Goal: Contribute content: Contribute content

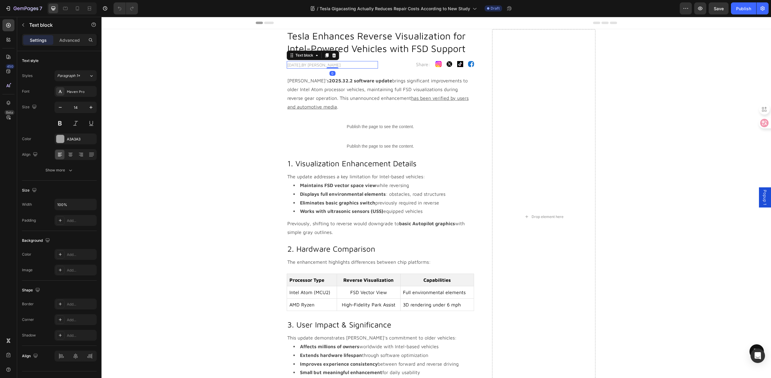
click at [297, 66] on p "[DATE],By [PERSON_NAME]" at bounding box center [332, 65] width 90 height 6
click at [298, 67] on p "[DATE],By [PERSON_NAME]" at bounding box center [332, 65] width 90 height 6
click at [192, 125] on div "Tesla Enhances Reverse Visualization for Intel-Powered Vehicles with FSD Suppor…" at bounding box center [436, 217] width 660 height 376
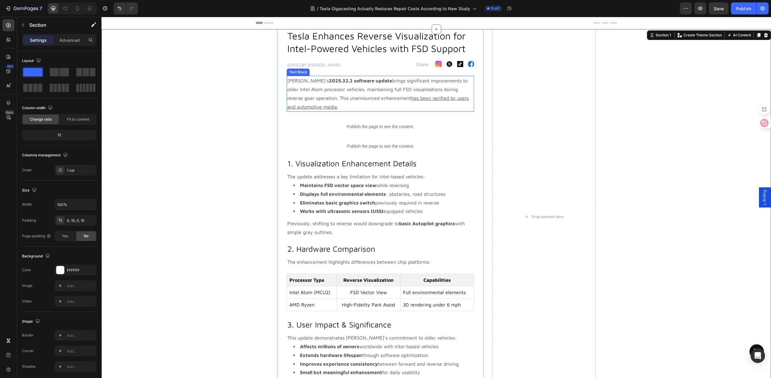
click at [335, 90] on p "[PERSON_NAME]'s 2025.32.2 software update brings significant improvements to ol…" at bounding box center [380, 93] width 186 height 35
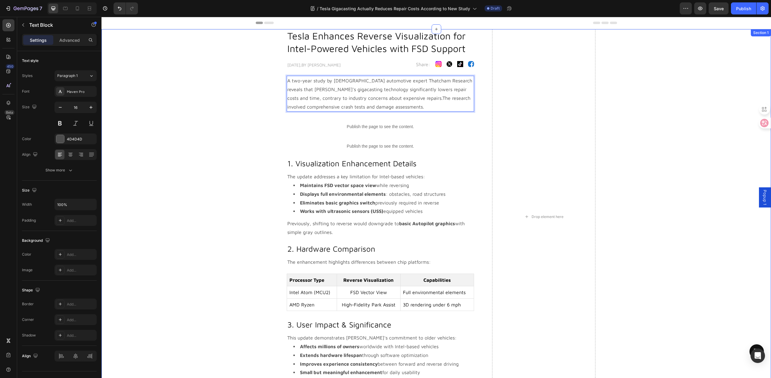
click at [219, 106] on div "Tesla Enhances Reverse Visualization for Intel-Powered Vehicles with FSD Suppor…" at bounding box center [436, 217] width 660 height 376
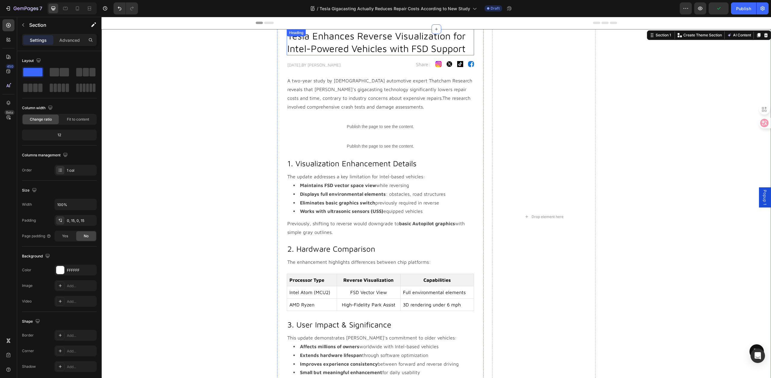
click at [352, 45] on h2 "Tesla Enhances Reverse Visualization for Intel-Powered Vehicles with FSD Support" at bounding box center [380, 42] width 187 height 26
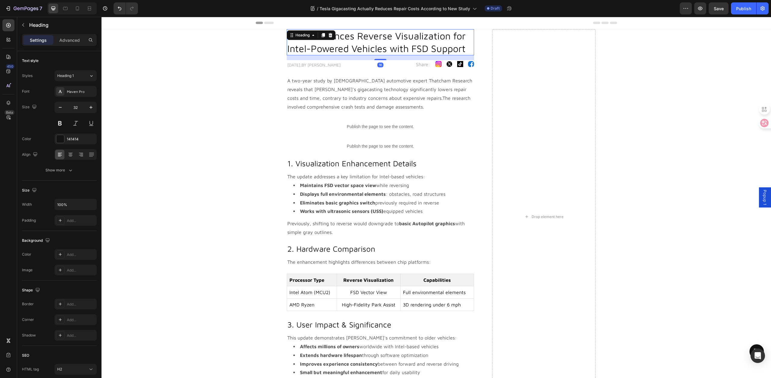
click at [352, 45] on h2 "Tesla Enhances Reverse Visualization for Intel-Powered Vehicles with FSD Support" at bounding box center [380, 42] width 187 height 26
click at [352, 45] on p "Tesla Enhances Reverse Visualization for Intel-Powered Vehicles with FSD Support" at bounding box center [380, 42] width 186 height 25
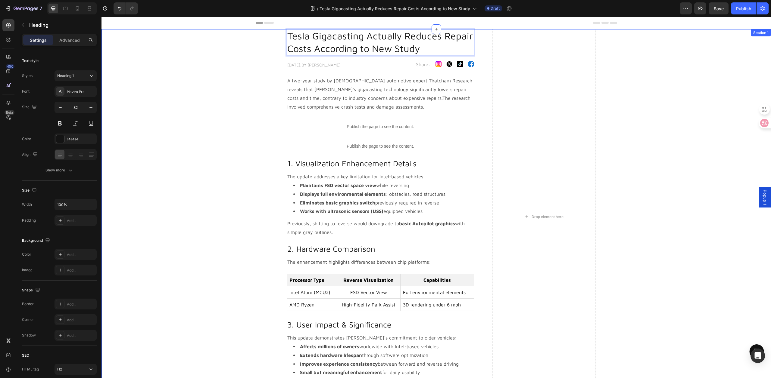
click at [218, 120] on div "Tesla Gigacasting Actually Reduces Repair Costs According to New Study Heading …" at bounding box center [436, 217] width 660 height 376
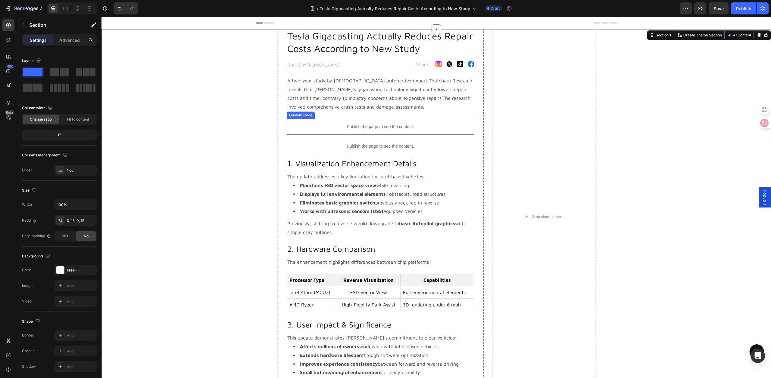
click at [325, 123] on div "Publish the page to see the content." at bounding box center [380, 127] width 187 height 16
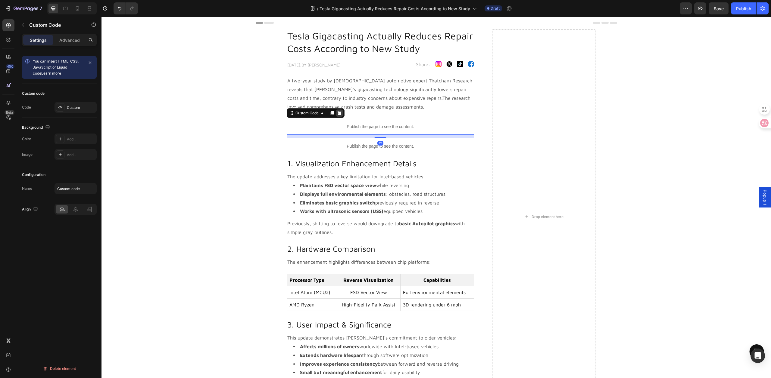
click at [337, 114] on icon at bounding box center [339, 113] width 5 height 5
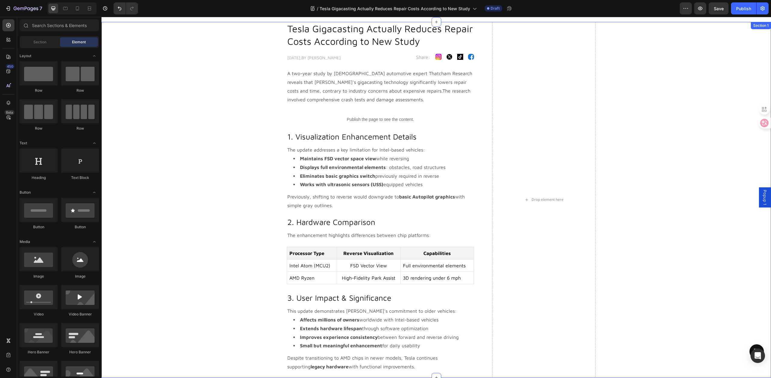
scroll to position [8, 0]
click at [296, 77] on p "A two-year study by [DEMOGRAPHIC_DATA] automotive expert Thatcham Research reve…" at bounding box center [380, 86] width 186 height 35
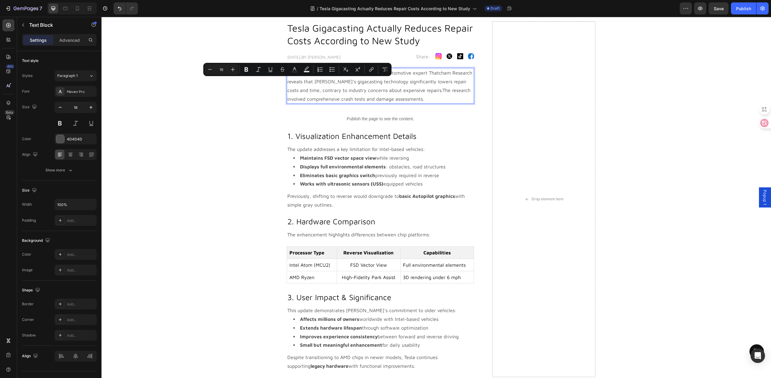
click at [289, 81] on p "A two-year study by [DEMOGRAPHIC_DATA] automotive expert Thatcham Research reve…" at bounding box center [380, 86] width 186 height 35
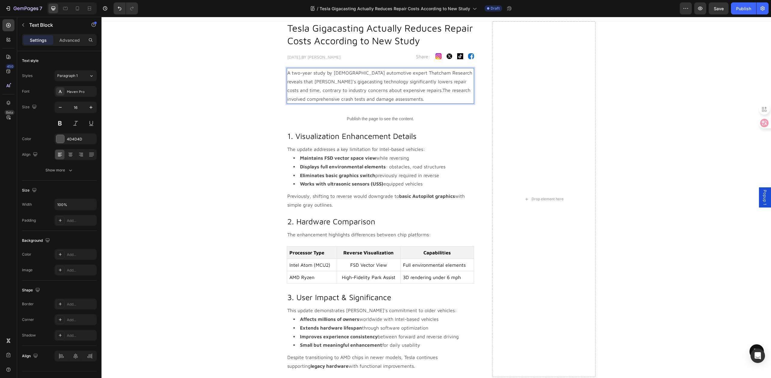
click at [287, 74] on p "A two-year study by [DEMOGRAPHIC_DATA] automotive expert Thatcham Research reve…" at bounding box center [380, 86] width 186 height 35
click at [366, 83] on p "A two-year study by [DEMOGRAPHIC_DATA] automotive expert Thatcham Research reve…" at bounding box center [380, 86] width 186 height 35
drag, startPoint x: 380, startPoint y: 91, endPoint x: 366, endPoint y: 97, distance: 15.1
click at [366, 97] on p "A two-year study by [DEMOGRAPHIC_DATA] automotive expert Thatcham Research reve…" at bounding box center [380, 86] width 186 height 35
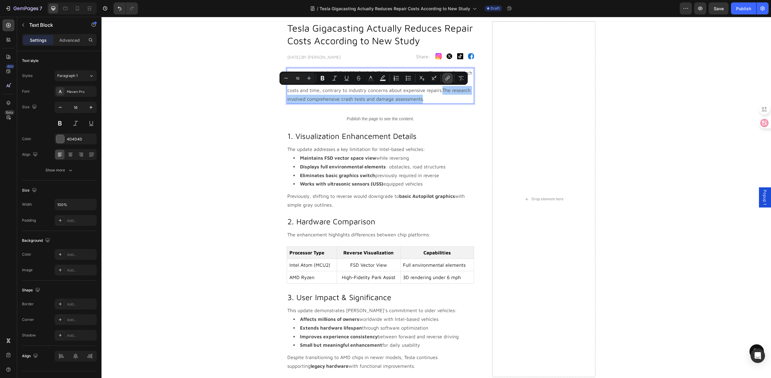
click at [444, 79] on icon "Editor contextual toolbar" at bounding box center [447, 78] width 6 height 6
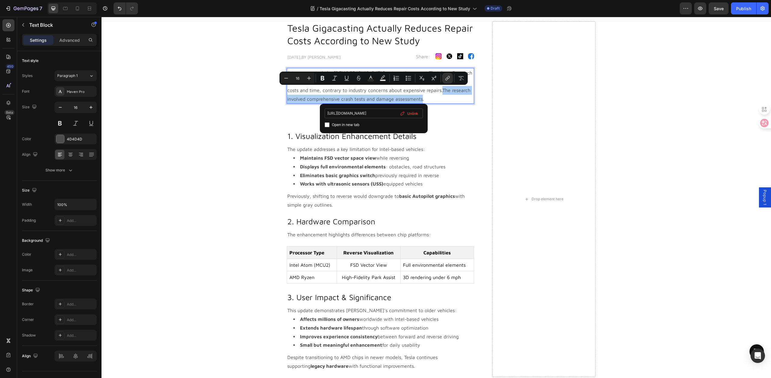
scroll to position [0, 59]
click at [330, 125] on label "Open in new tab" at bounding box center [344, 124] width 30 height 7
checkbox input "true"
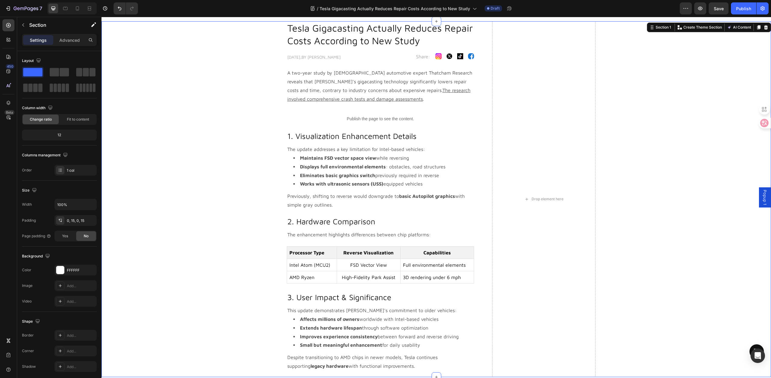
click at [234, 138] on div "Tesla Gigacasting Actually Reduces Repair Costs According to New Study Heading …" at bounding box center [436, 199] width 660 height 356
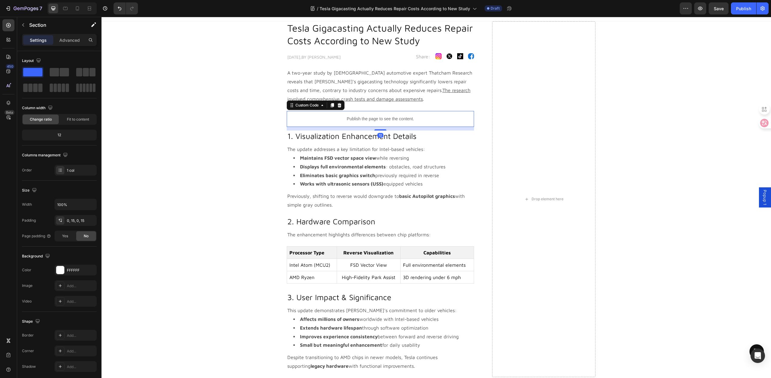
click at [351, 120] on p "Publish the page to see the content." at bounding box center [380, 119] width 187 height 6
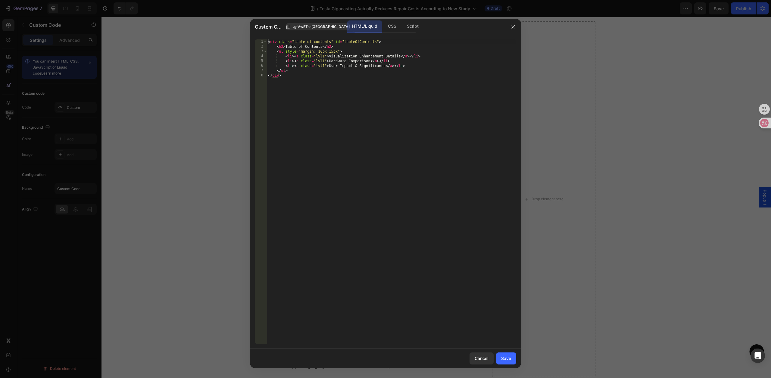
click at [372, 125] on div "< div class = "table-of-contents" id = "tableOfContents" > < h2 > Table of Cont…" at bounding box center [391, 196] width 249 height 315
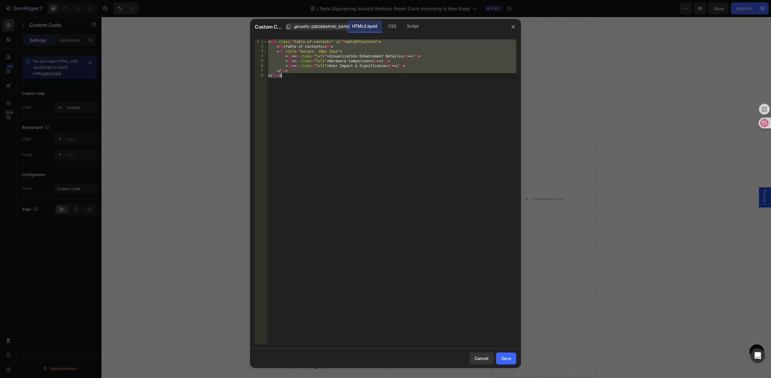
paste textarea
type textarea "</div>"
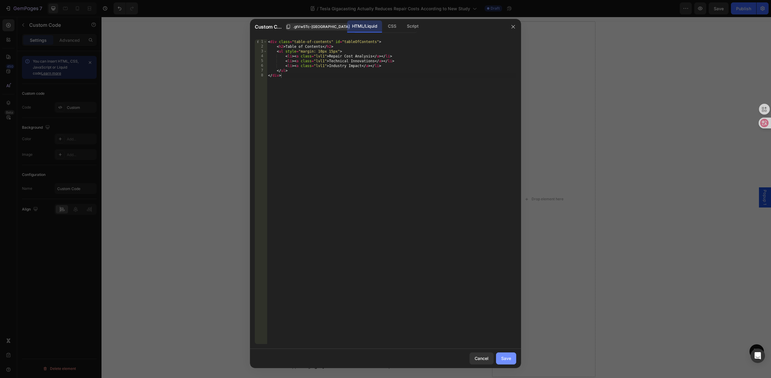
drag, startPoint x: 509, startPoint y: 355, endPoint x: 506, endPoint y: 357, distance: 4.1
click at [509, 355] on button "Save" at bounding box center [506, 359] width 20 height 12
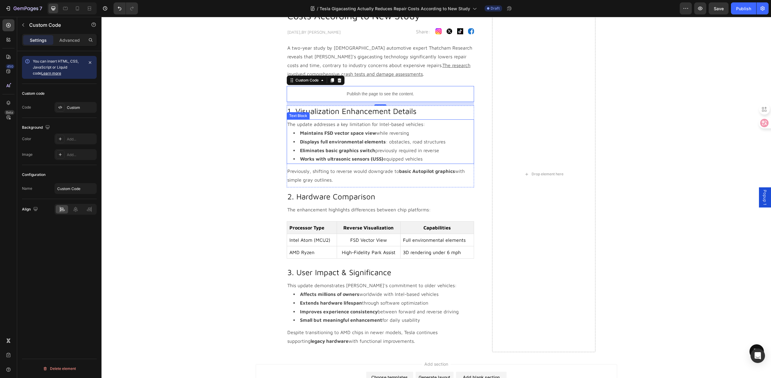
scroll to position [42, 0]
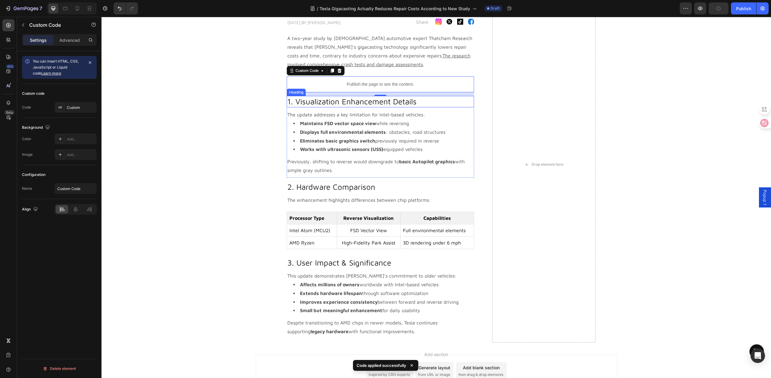
click at [291, 104] on h2 "1. Visualization Enhancement Details" at bounding box center [380, 101] width 187 height 11
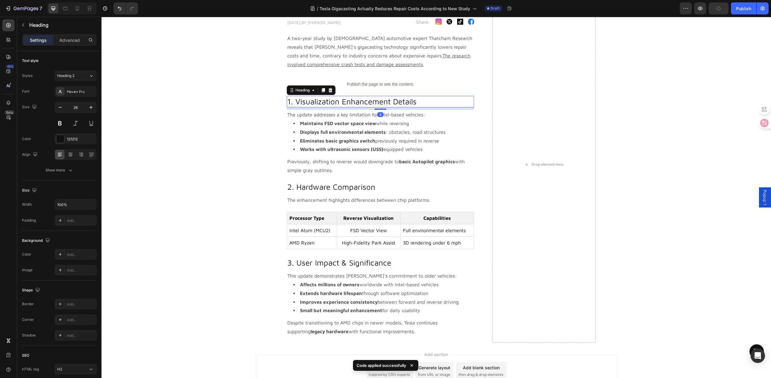
click at [294, 103] on h2 "1. Visualization Enhancement Details" at bounding box center [380, 101] width 187 height 11
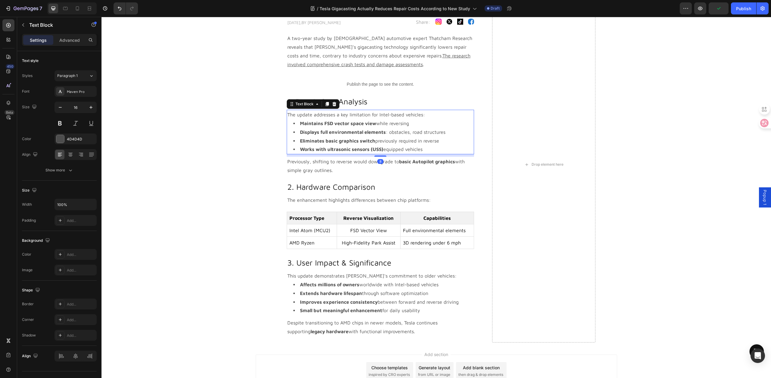
click at [326, 125] on strong "Maintains FSD vector space view" at bounding box center [338, 123] width 76 height 5
click at [336, 126] on strong "Maintains FSD vector space view" at bounding box center [338, 123] width 76 height 5
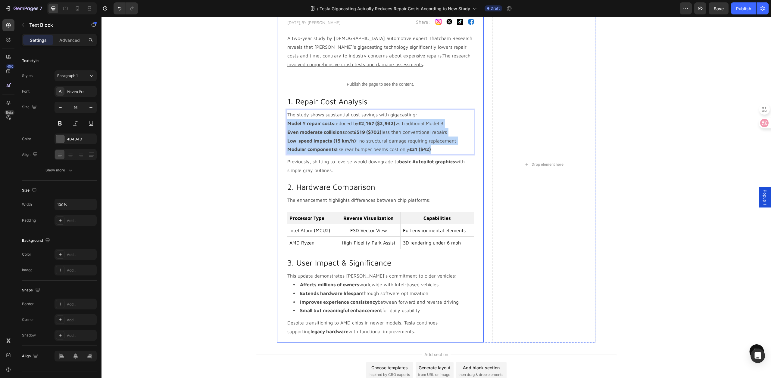
drag, startPoint x: 434, startPoint y: 150, endPoint x: 275, endPoint y: 126, distance: 160.5
click at [277, 126] on div "Tesla Gigacasting Actually Reduces Repair Costs According to New Study Heading …" at bounding box center [380, 165] width 207 height 356
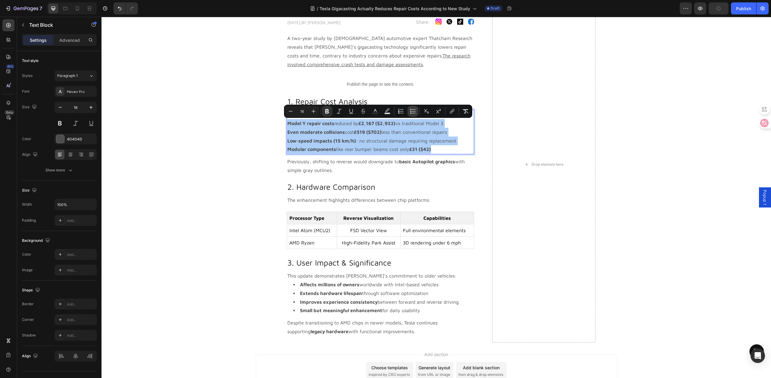
click at [413, 115] on button "Bulleted List" at bounding box center [412, 111] width 11 height 11
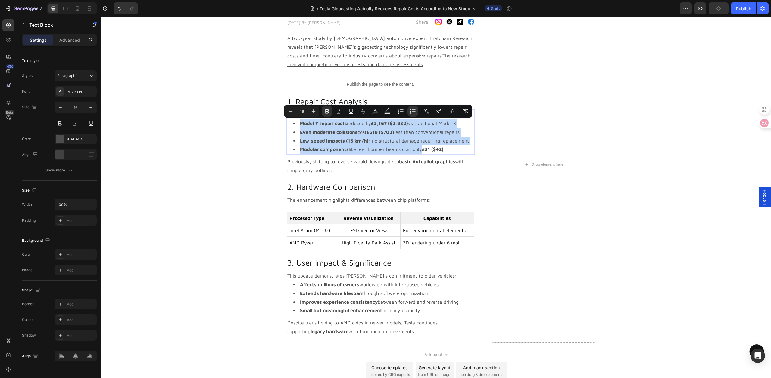
click at [445, 142] on li "Low-speed impacts (15 km/h) : no structural damage requiring replacement" at bounding box center [383, 141] width 180 height 9
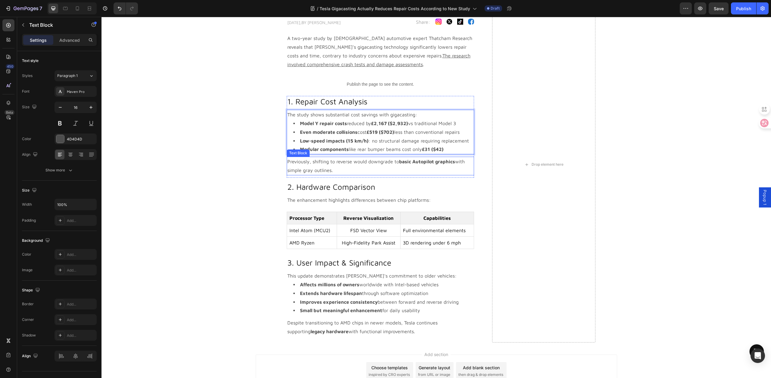
click at [328, 191] on h2 "2. Hardware Comparison" at bounding box center [380, 187] width 187 height 11
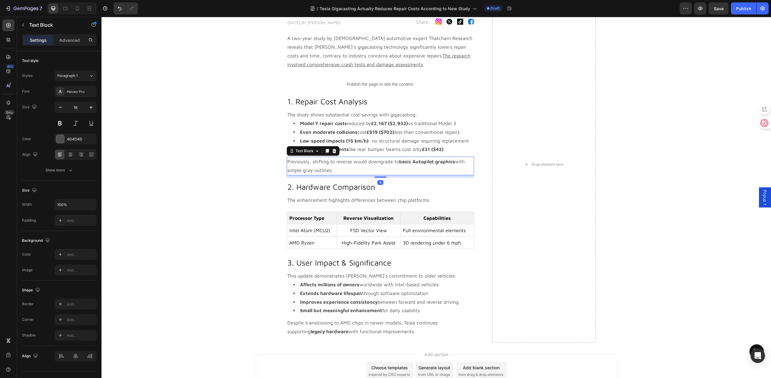
click at [347, 173] on p "Previously, shifting to reverse would downgrade to basic Autopilot graphics wit…" at bounding box center [380, 165] width 186 height 17
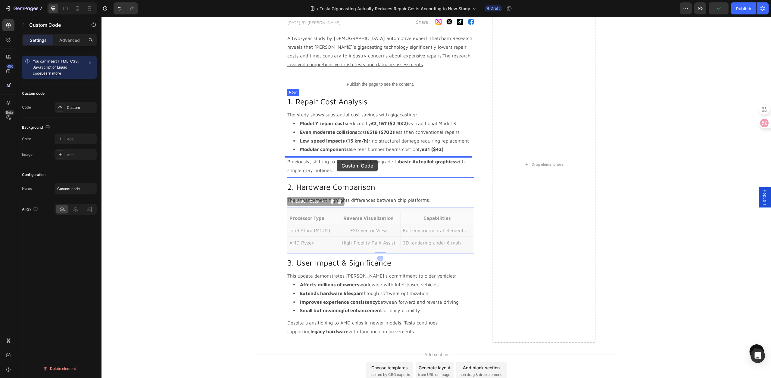
drag, startPoint x: 337, startPoint y: 229, endPoint x: 337, endPoint y: 160, distance: 69.2
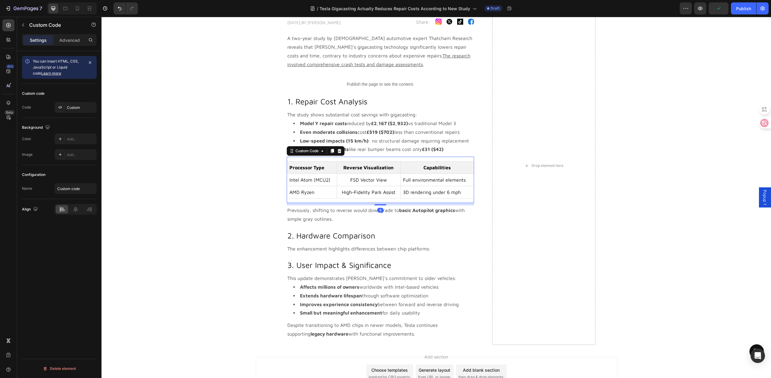
click at [340, 168] on th "Reverse Visualization" at bounding box center [369, 168] width 64 height 12
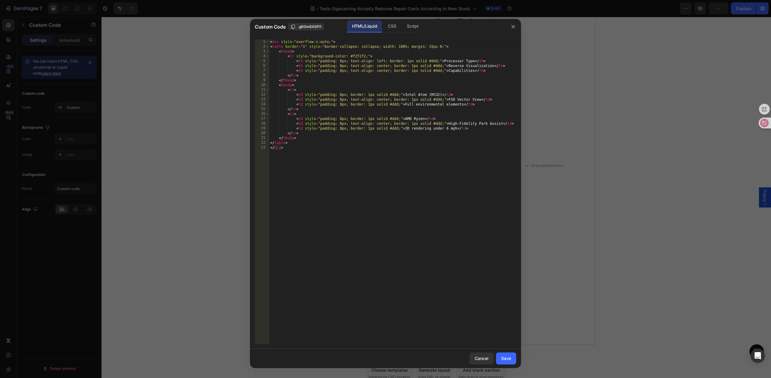
click at [386, 159] on div "< div style = "overflow-x:auto;" > < table border = "1" style = "border-collaps…" at bounding box center [392, 196] width 247 height 315
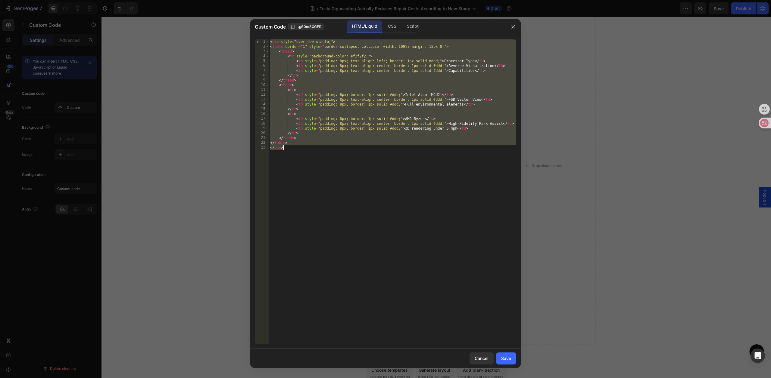
paste textarea
type textarea "</div>"
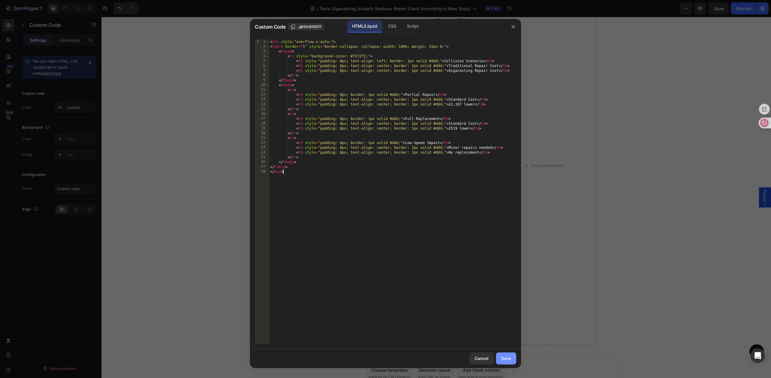
click at [509, 354] on button "Save" at bounding box center [506, 359] width 20 height 12
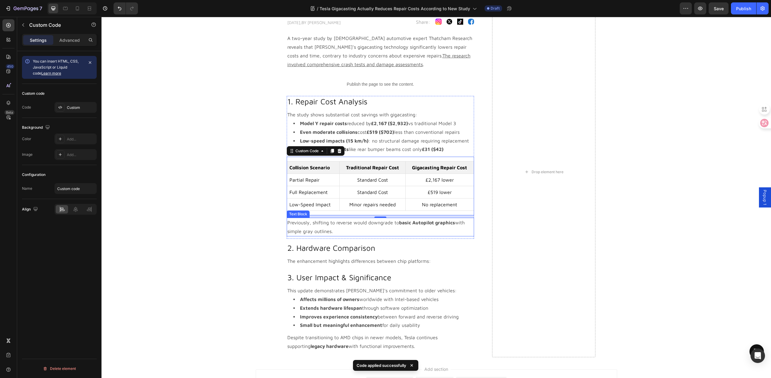
click at [335, 228] on p "Previously, shifting to reverse would downgrade to basic Autopilot graphics wit…" at bounding box center [380, 227] width 186 height 17
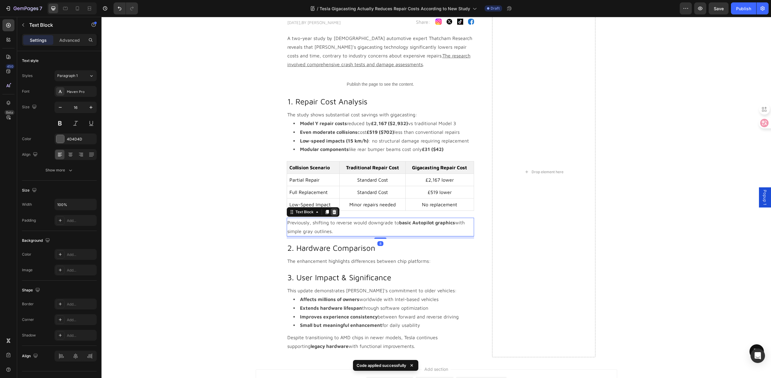
click at [333, 213] on icon at bounding box center [334, 212] width 5 height 5
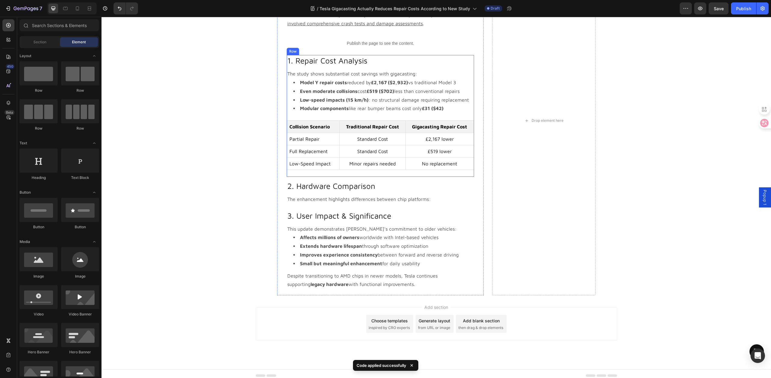
scroll to position [87, 0]
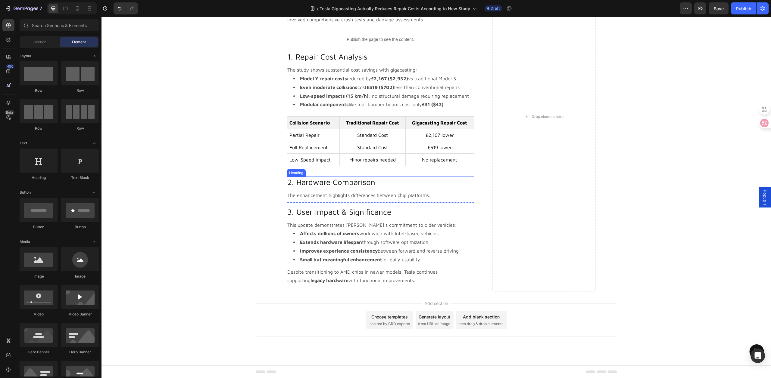
click at [316, 182] on h2 "2. Hardware Comparison" at bounding box center [380, 182] width 187 height 11
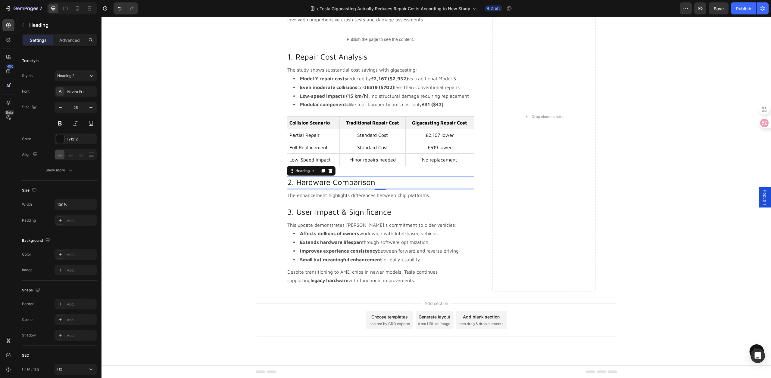
click at [295, 183] on h2 "2. Hardware Comparison" at bounding box center [380, 182] width 187 height 11
click at [369, 194] on p "The enhancement highlights differences between chip platforms:" at bounding box center [380, 195] width 186 height 9
click at [350, 196] on p "The enhancement highlights differences between chip platforms:" at bounding box center [380, 195] width 186 height 9
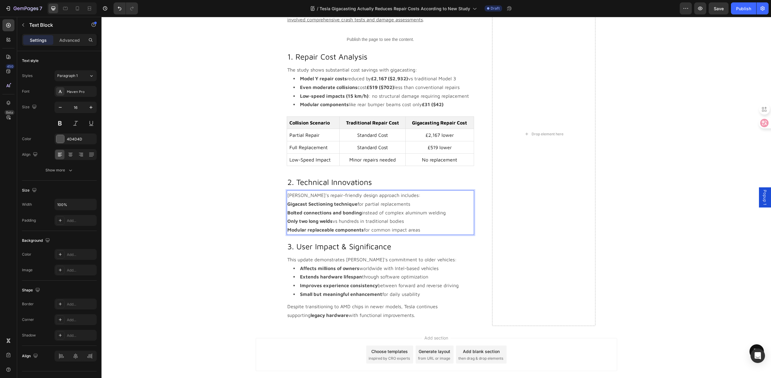
drag, startPoint x: 422, startPoint y: 231, endPoint x: 284, endPoint y: 206, distance: 139.8
click at [287, 206] on div "[PERSON_NAME]'s repair-friendly design approach includes: Gigacast Sectioning t…" at bounding box center [380, 213] width 187 height 45
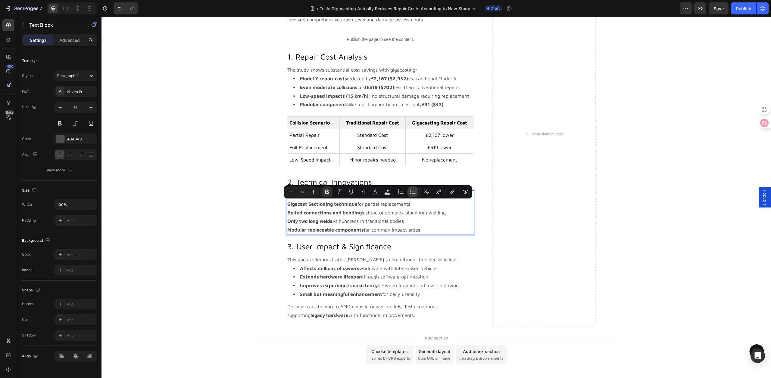
click at [415, 194] on icon "Editor contextual toolbar" at bounding box center [413, 192] width 6 height 6
click at [437, 222] on li "Only two long welds vs hundreds in traditional bodies" at bounding box center [383, 221] width 180 height 9
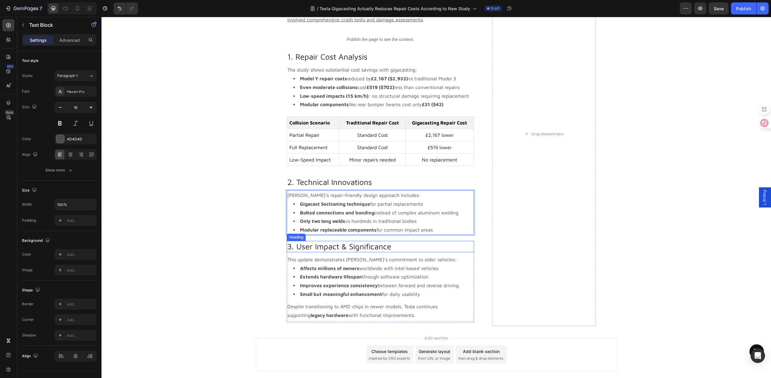
click at [350, 248] on h2 "3. User Impact & Significance" at bounding box center [380, 246] width 187 height 11
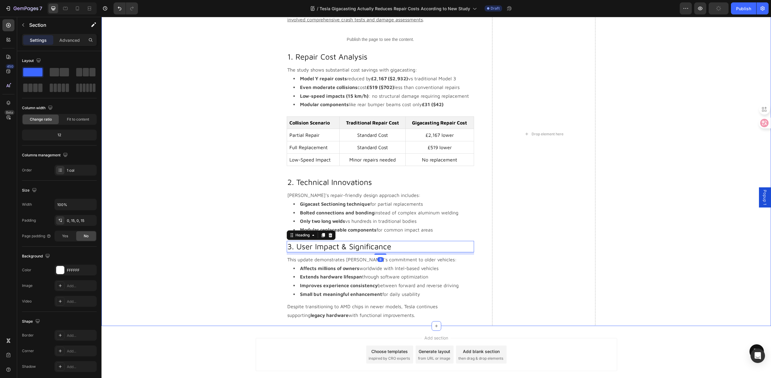
click at [207, 277] on div "Tesla Gigacasting Actually Reduces Repair Costs According to New Study Heading …" at bounding box center [436, 134] width 660 height 384
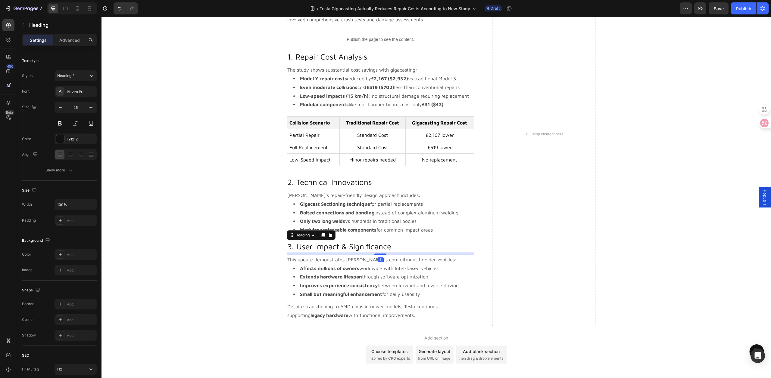
click at [295, 244] on h2 "3. User Impact & Significance" at bounding box center [380, 246] width 187 height 11
click at [295, 247] on h2 "3. User Impact & Significance" at bounding box center [380, 246] width 187 height 11
click at [361, 277] on li "Extends hardware lifespan through software optimization" at bounding box center [383, 277] width 180 height 9
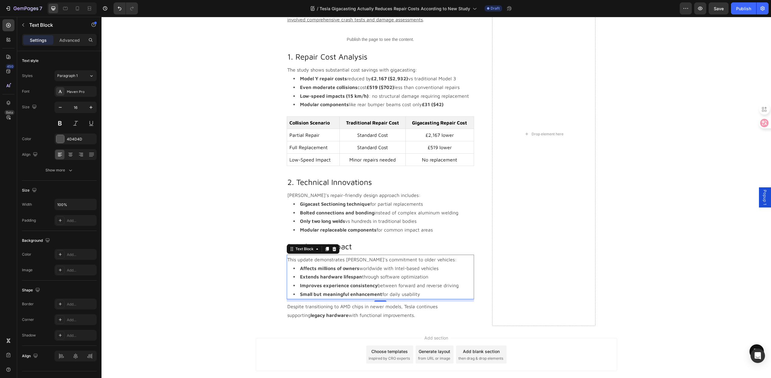
click at [327, 275] on strong "Extends hardware lifespan" at bounding box center [331, 276] width 62 height 5
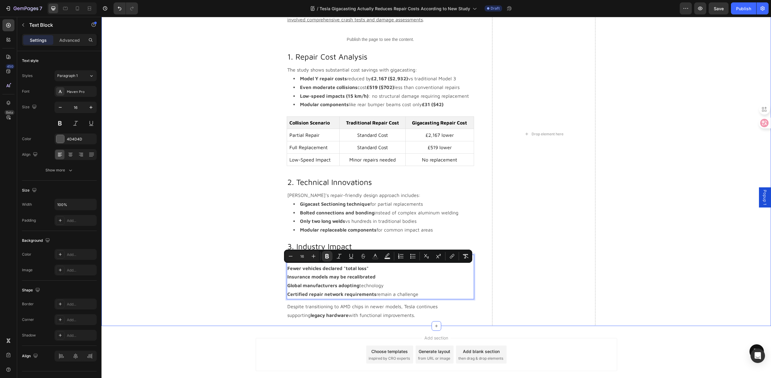
drag, startPoint x: 423, startPoint y: 294, endPoint x: 257, endPoint y: 266, distance: 169.0
click at [257, 266] on div "Tesla Gigacasting Actually Reduces Repair Costs According to New Study Heading …" at bounding box center [436, 134] width 660 height 384
click at [416, 256] on button "Bulleted List" at bounding box center [412, 256] width 11 height 11
click at [424, 279] on li "Insurance models may be recalibrated" at bounding box center [383, 277] width 180 height 9
click at [424, 278] on li "Insurance models may be recalibrated" at bounding box center [383, 277] width 180 height 9
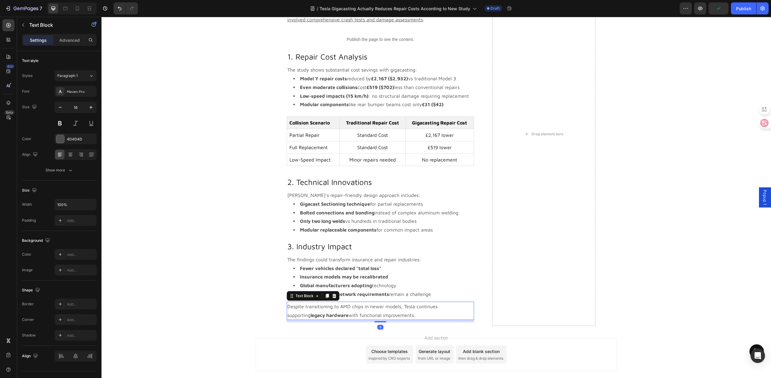
click at [353, 304] on p "Despite transitioning to AMD chips in newer models, Tesla continues supporting …" at bounding box center [380, 311] width 186 height 17
click at [353, 308] on p "Despite transitioning to AMD chips in newer models, Tesla continues supporting …" at bounding box center [380, 311] width 186 height 17
click at [364, 315] on p "Despite transitioning to AMD chips in newer models, Tesla continues supporting …" at bounding box center [380, 311] width 186 height 17
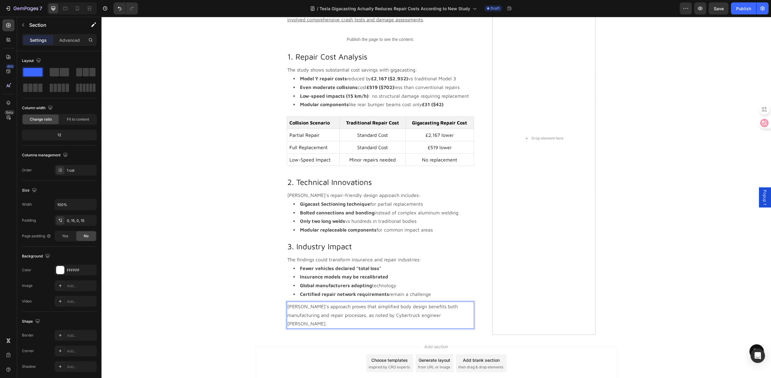
click at [226, 302] on div "Tesla Gigacasting Actually Reduces Repair Costs According to New Study Heading …" at bounding box center [436, 138] width 660 height 393
click at [334, 285] on strong "Global manufacturers adopting" at bounding box center [336, 285] width 72 height 5
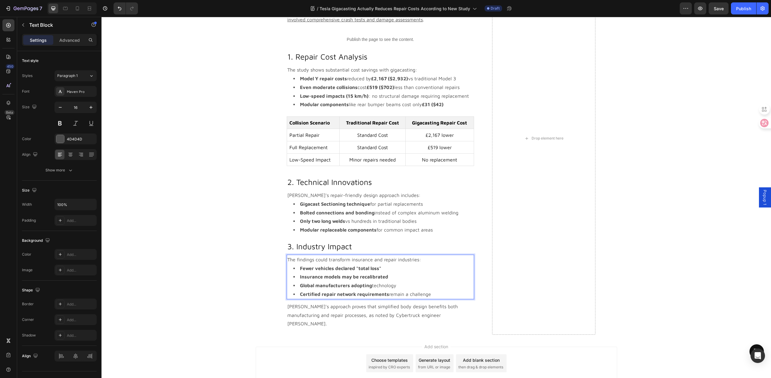
click at [387, 270] on li "Fewer vehicles declared "total loss"" at bounding box center [383, 268] width 180 height 9
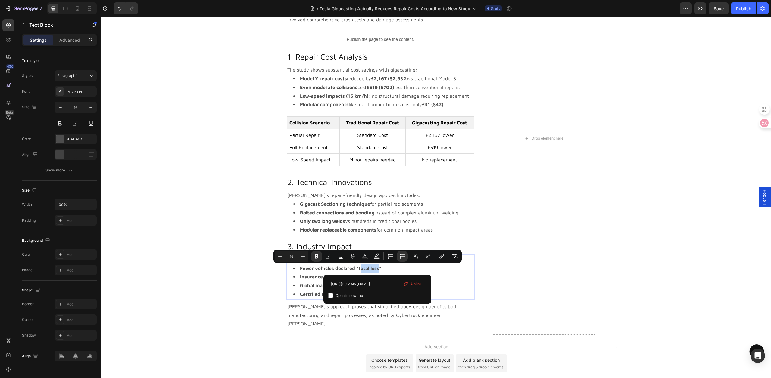
drag, startPoint x: 377, startPoint y: 269, endPoint x: 357, endPoint y: 270, distance: 20.2
click at [357, 270] on strong "Fewer vehicles declared "total loss"" at bounding box center [340, 268] width 81 height 5
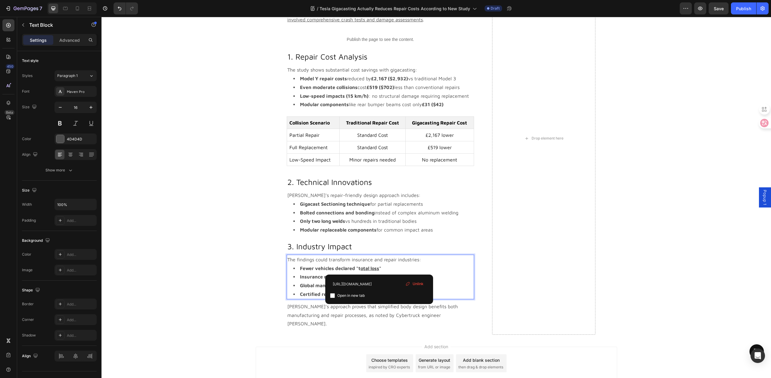
click at [386, 269] on li "Fewer vehicles declared "t otal loss "" at bounding box center [383, 268] width 180 height 9
drag, startPoint x: 384, startPoint y: 270, endPoint x: 360, endPoint y: 270, distance: 23.2
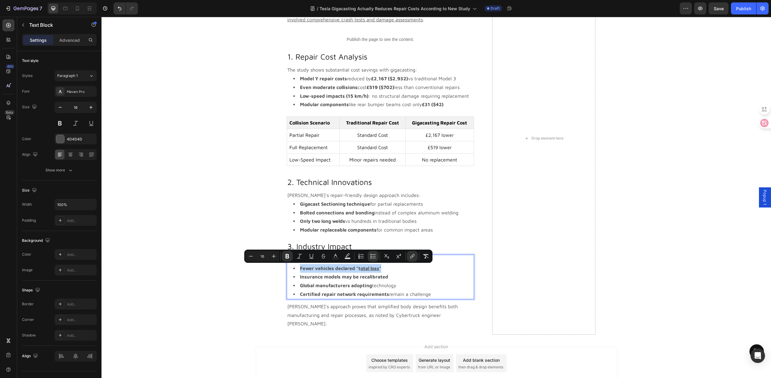
drag, startPoint x: 384, startPoint y: 269, endPoint x: 298, endPoint y: 269, distance: 85.8
click at [298, 269] on li "Fewer vehicles declared "t otal loss "" at bounding box center [383, 268] width 180 height 9
click at [412, 257] on icon "Editor contextual toolbar" at bounding box center [411, 257] width 3 height 3
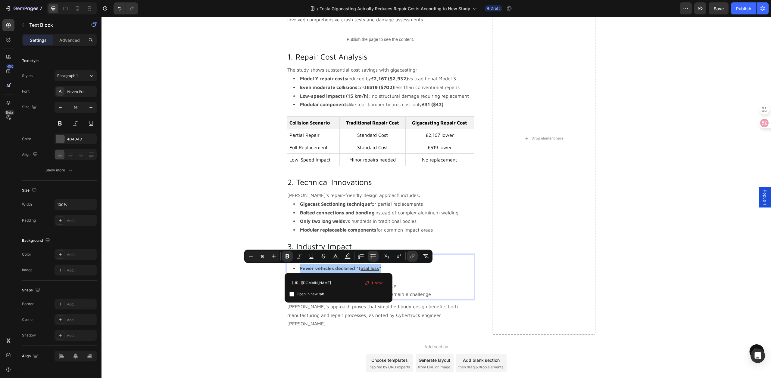
scroll to position [0, 0]
click at [292, 295] on input "Editor contextual toolbar" at bounding box center [291, 294] width 5 height 5
checkbox input "true"
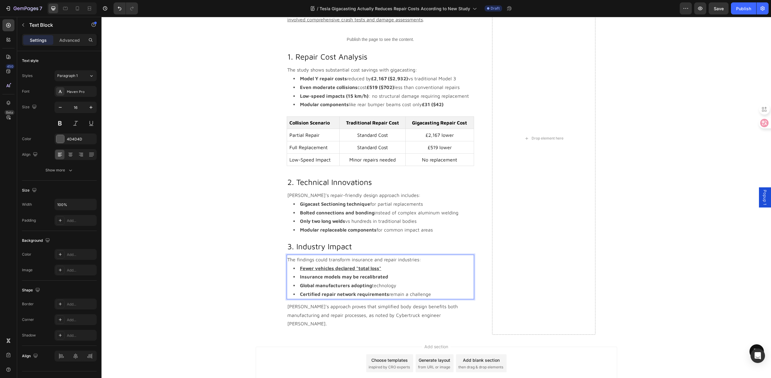
click at [440, 273] on li "Insurance models may be recalibrated" at bounding box center [383, 277] width 180 height 9
click at [191, 241] on div "Tesla Gigacasting Actually Reduces Repair Costs According to New Study Heading …" at bounding box center [436, 138] width 660 height 393
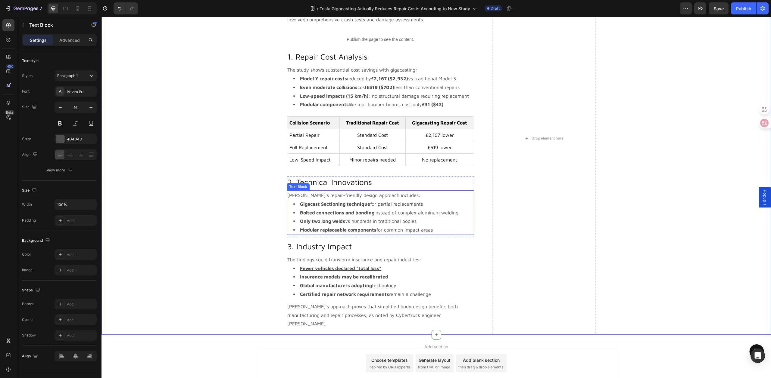
click at [323, 213] on strong "Bolted connections and bonding" at bounding box center [337, 212] width 74 height 5
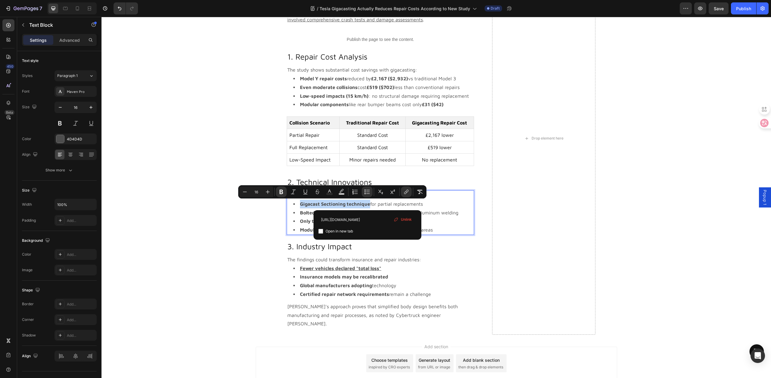
drag, startPoint x: 367, startPoint y: 205, endPoint x: 297, endPoint y: 205, distance: 69.6
click at [321, 232] on input "checkbox" at bounding box center [320, 231] width 5 height 5
checkbox input "true"
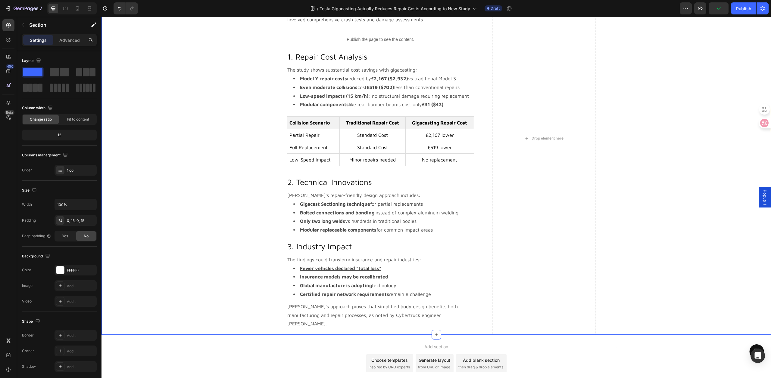
click at [232, 229] on div "Tesla Gigacasting Actually Reduces Repair Costs According to New Study Heading …" at bounding box center [436, 138] width 660 height 393
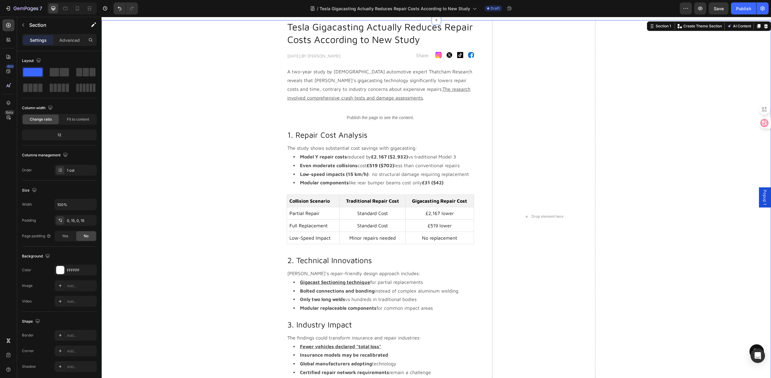
scroll to position [51, 0]
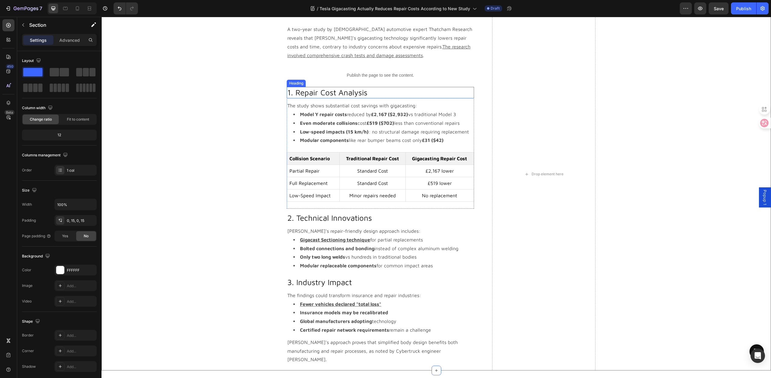
click at [309, 93] on p "1. Repair Cost Analysis" at bounding box center [380, 93] width 186 height 10
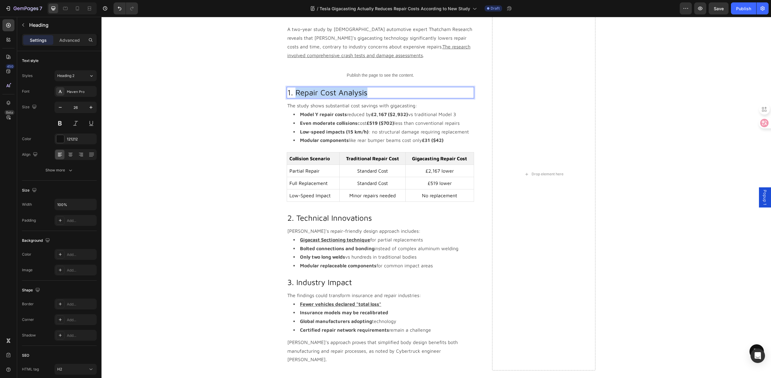
drag, startPoint x: 293, startPoint y: 94, endPoint x: 363, endPoint y: 94, distance: 70.2
click at [363, 94] on p "1. Repair Cost Analysis" at bounding box center [380, 93] width 186 height 10
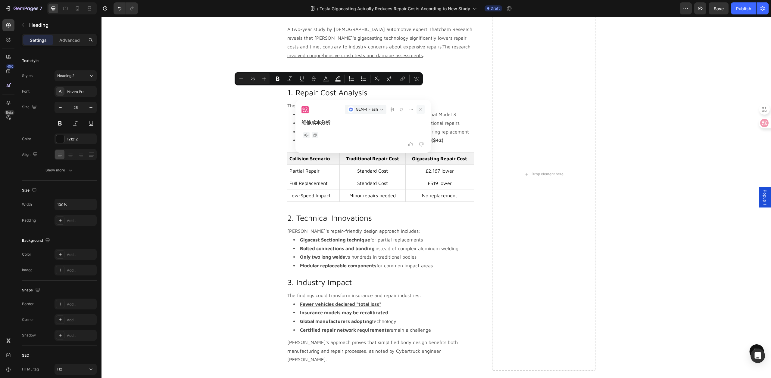
click at [419, 111] on icon at bounding box center [420, 109] width 8 height 8
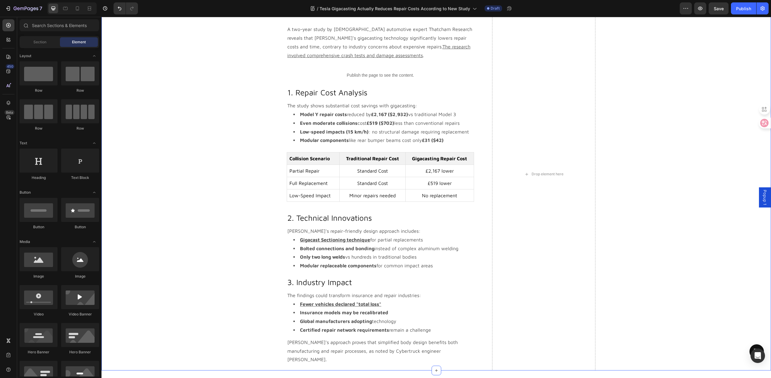
click at [174, 137] on div "Tesla Gigacasting Actually Reduces Repair Costs According to New Study Heading …" at bounding box center [436, 174] width 660 height 393
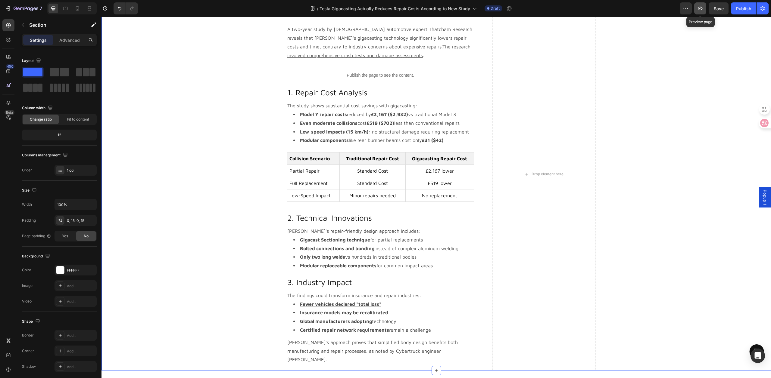
click at [703, 10] on icon "button" at bounding box center [700, 8] width 6 height 6
click at [10, 28] on icon at bounding box center [8, 25] width 6 height 6
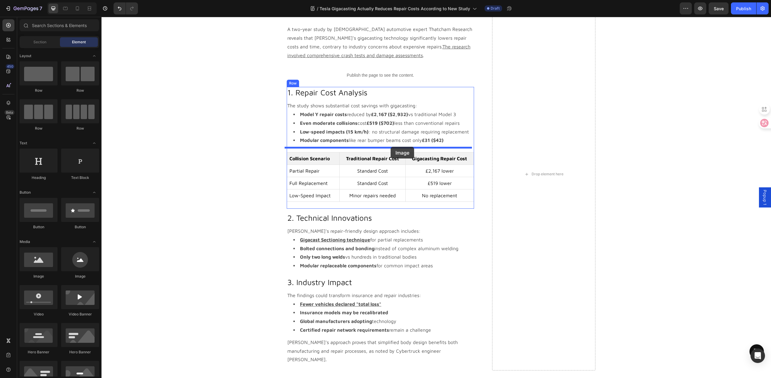
drag, startPoint x: 140, startPoint y: 283, endPoint x: 391, endPoint y: 147, distance: 284.5
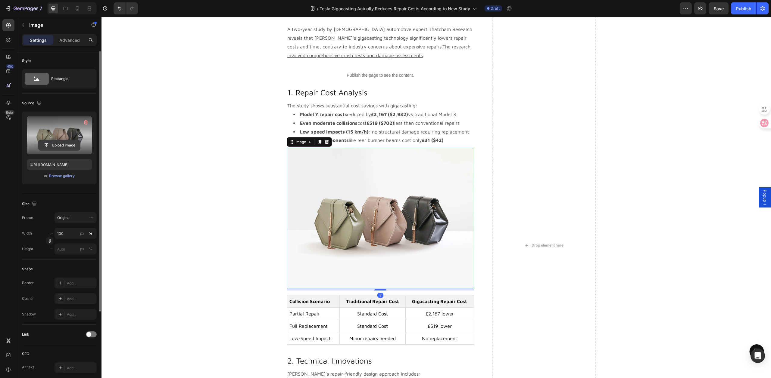
click at [59, 145] on input "file" at bounding box center [60, 145] width 42 height 10
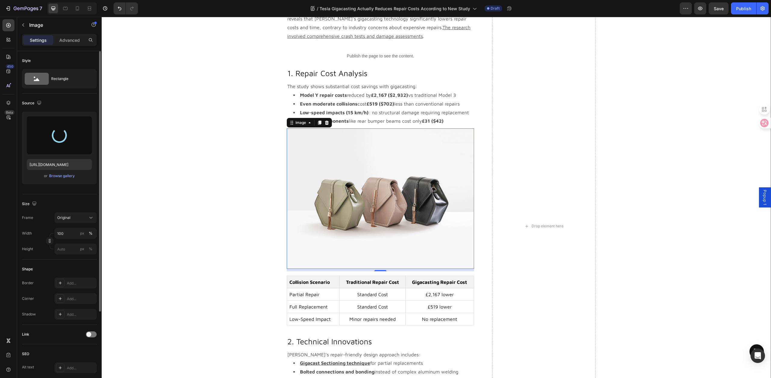
scroll to position [95, 0]
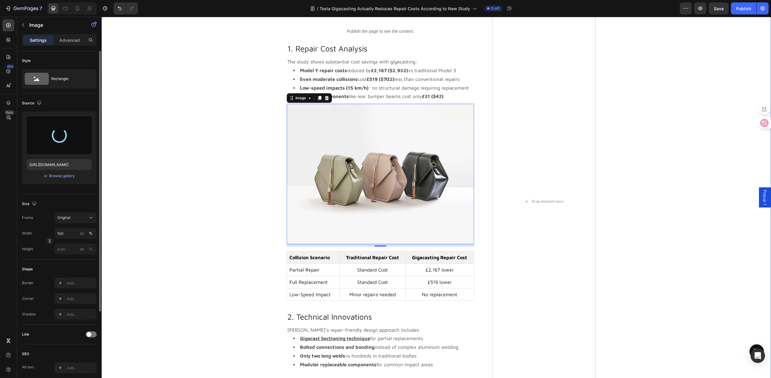
type input "[URL][DOMAIN_NAME]"
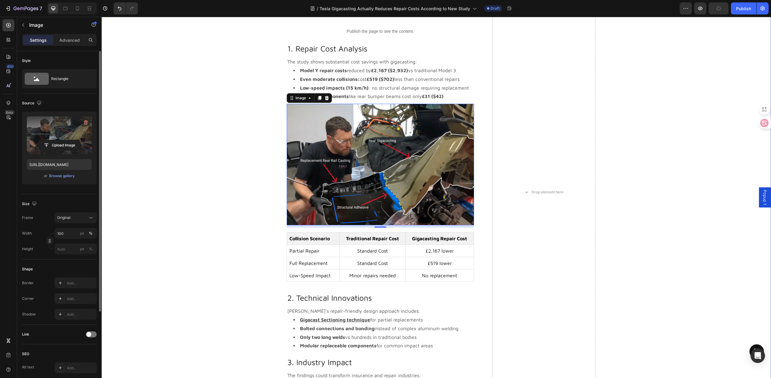
click at [216, 201] on div "Tesla Gigacasting Actually Reduces Repair Costs According to New Study Heading …" at bounding box center [436, 192] width 660 height 517
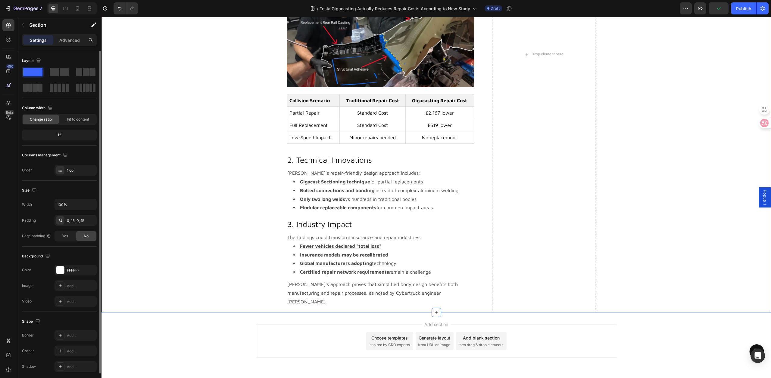
scroll to position [243, 0]
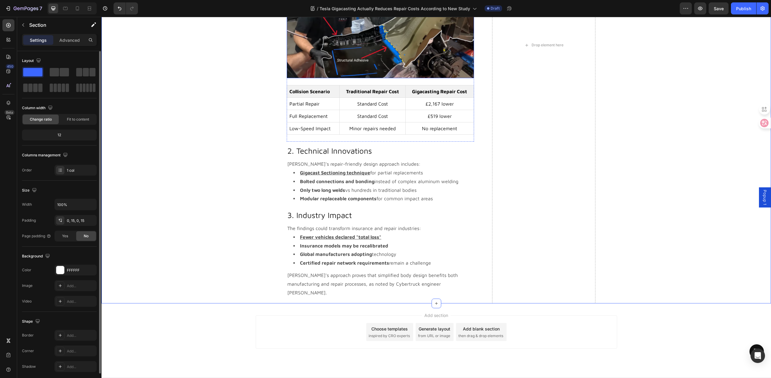
click at [367, 53] on img at bounding box center [380, 18] width 187 height 122
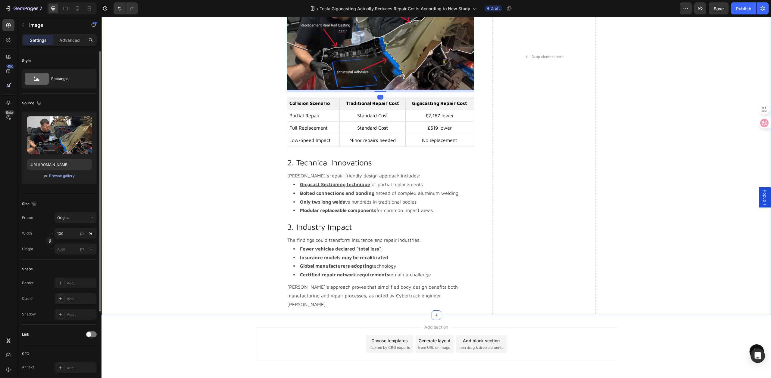
scroll to position [69, 0]
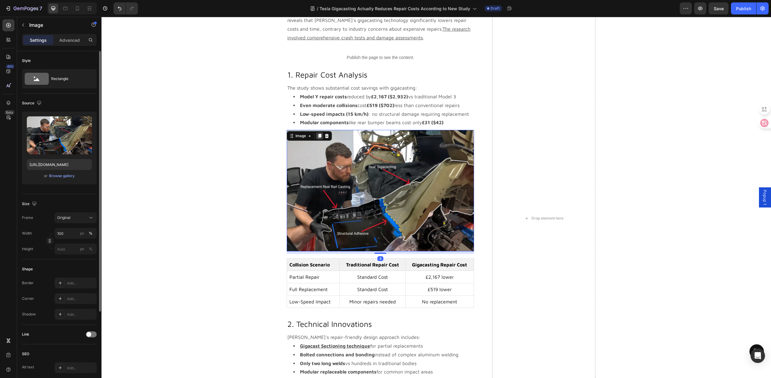
click at [320, 136] on div at bounding box center [319, 135] width 7 height 7
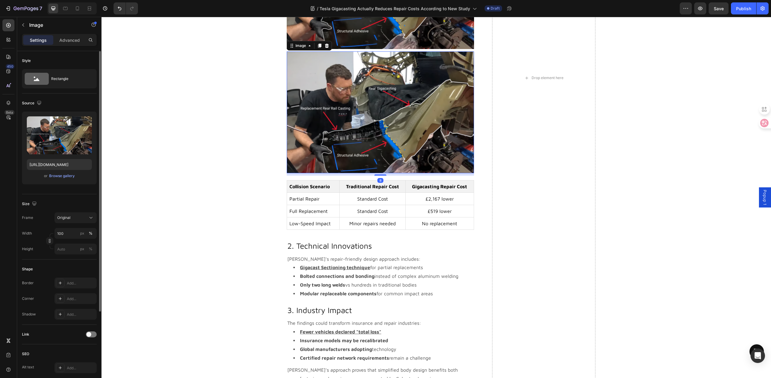
scroll to position [278, 0]
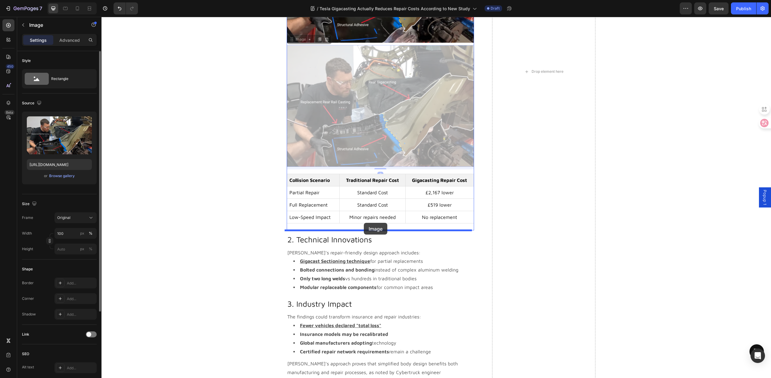
drag, startPoint x: 367, startPoint y: 118, endPoint x: 364, endPoint y: 223, distance: 104.8
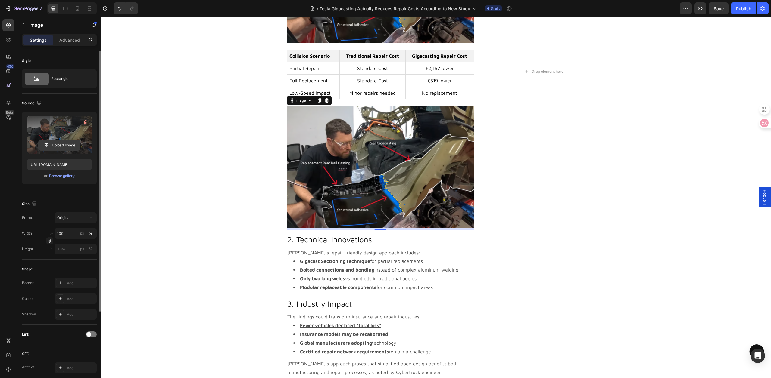
click at [58, 147] on input "file" at bounding box center [60, 145] width 42 height 10
type input "[URL][DOMAIN_NAME]"
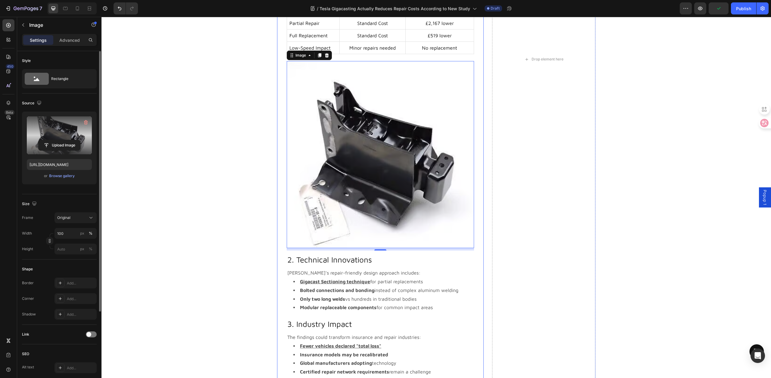
scroll to position [324, 0]
click at [227, 202] on div "Tesla Gigacasting Actually Reduces Repair Costs According to New Study Heading …" at bounding box center [436, 59] width 660 height 707
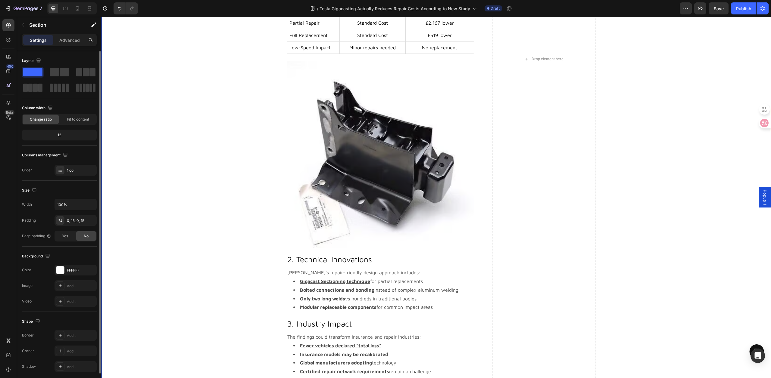
click at [214, 175] on div "Tesla Gigacasting Actually Reduces Repair Costs According to New Study Heading …" at bounding box center [436, 59] width 660 height 707
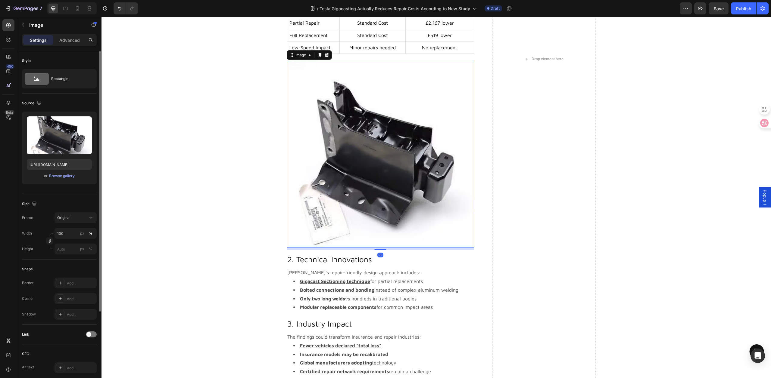
click at [337, 177] on img at bounding box center [380, 154] width 187 height 187
click at [226, 184] on div "Tesla Gigacasting Actually Reduces Repair Costs According to New Study Heading …" at bounding box center [436, 59] width 660 height 707
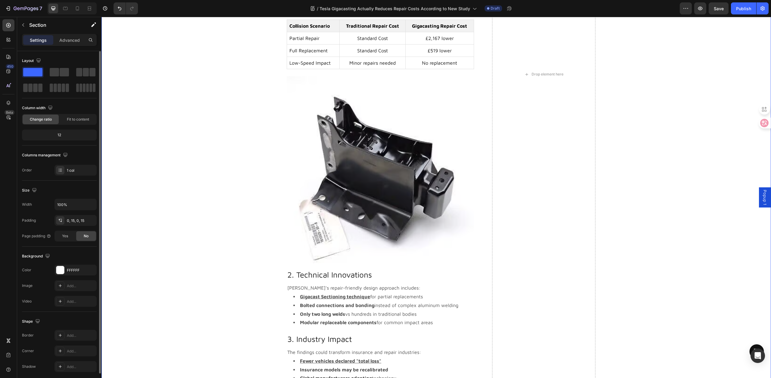
scroll to position [278, 0]
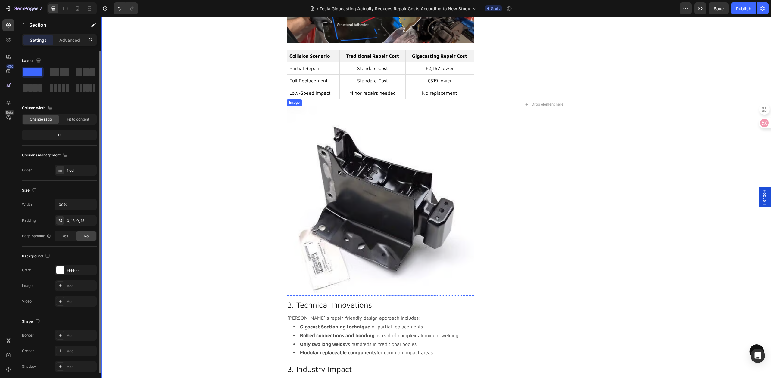
click at [349, 197] on img at bounding box center [380, 199] width 187 height 187
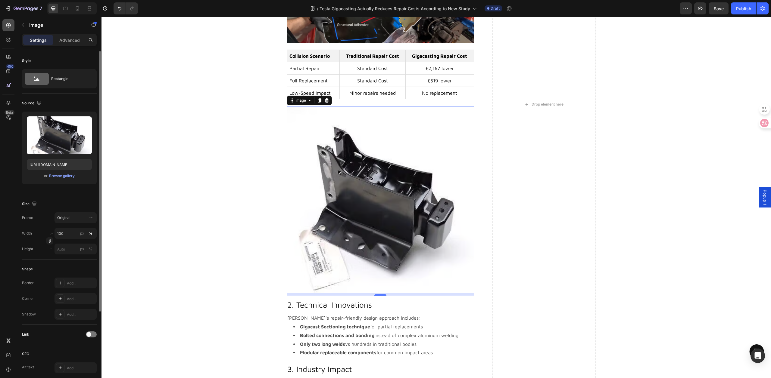
click at [7, 27] on icon at bounding box center [8, 25] width 6 height 6
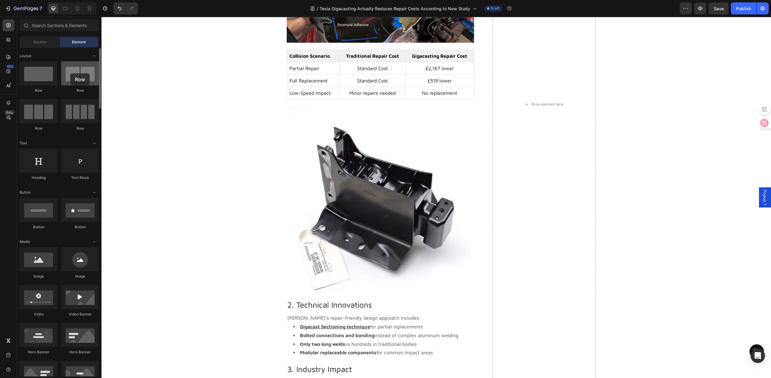
click at [70, 73] on div at bounding box center [80, 73] width 38 height 24
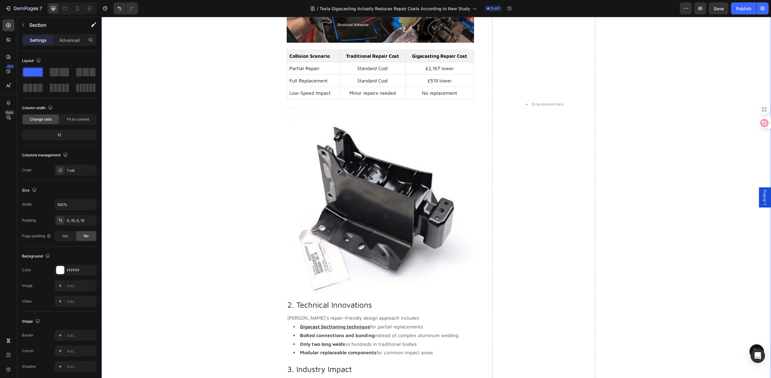
click at [164, 127] on div "Tesla Gigacasting Actually Reduces Repair Costs According to New Study Heading …" at bounding box center [436, 104] width 660 height 707
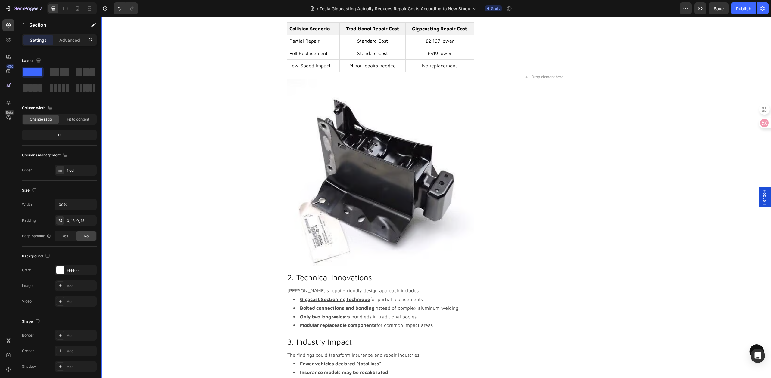
scroll to position [313, 0]
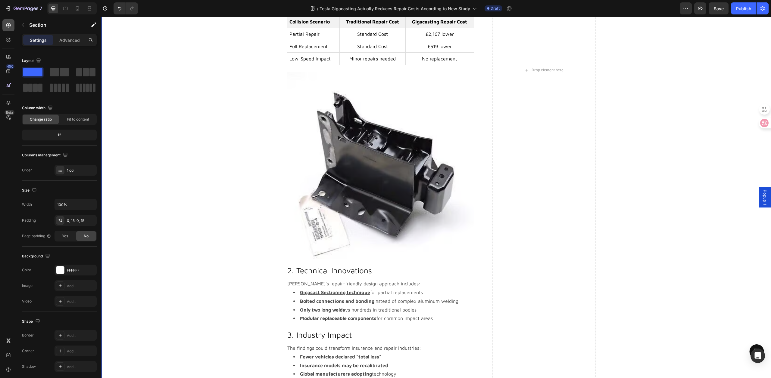
click at [8, 26] on icon at bounding box center [8, 25] width 6 height 6
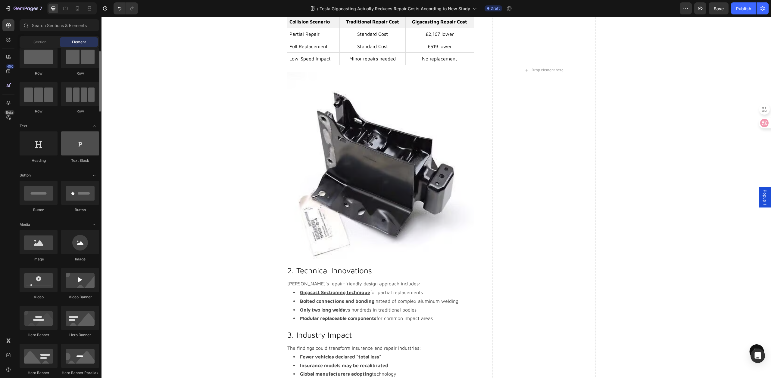
scroll to position [29, 0]
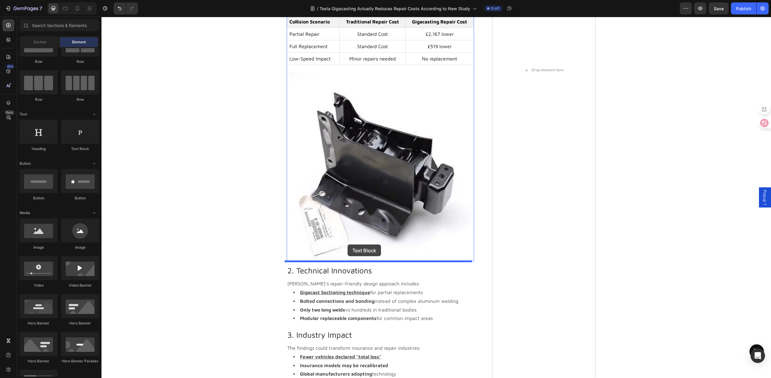
drag, startPoint x: 171, startPoint y: 154, endPoint x: 348, endPoint y: 245, distance: 198.6
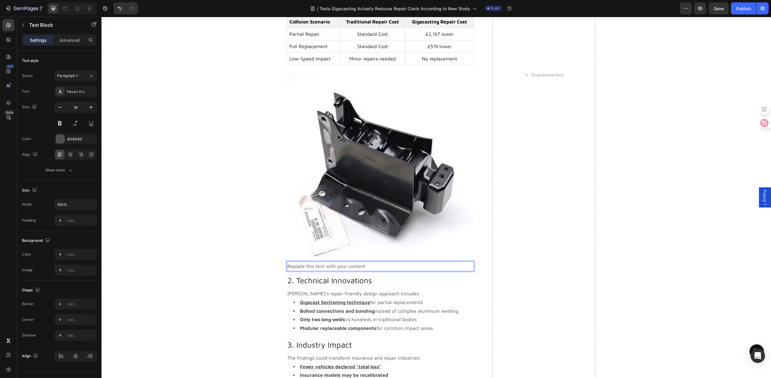
click at [371, 267] on div "Replace this text with your content" at bounding box center [380, 267] width 187 height 10
click at [371, 267] on p "Replace this text with your content" at bounding box center [380, 266] width 186 height 9
click at [364, 266] on p "Replace this text with your content" at bounding box center [380, 266] width 186 height 9
drag, startPoint x: 360, startPoint y: 267, endPoint x: 279, endPoint y: 267, distance: 81.0
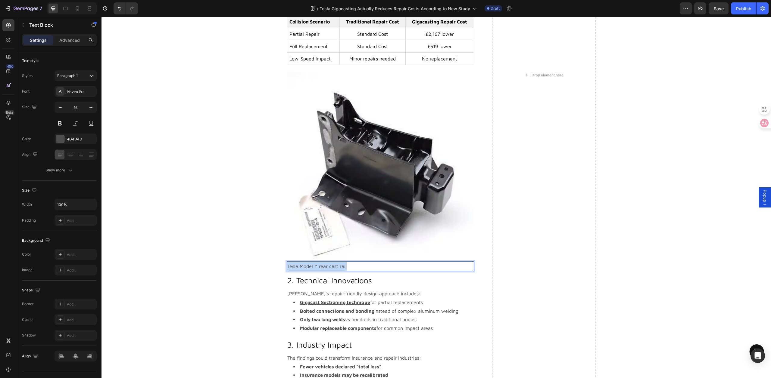
click at [279, 267] on div "Tesla Gigacasting Actually Reduces Repair Costs According to New Study Heading …" at bounding box center [380, 75] width 207 height 717
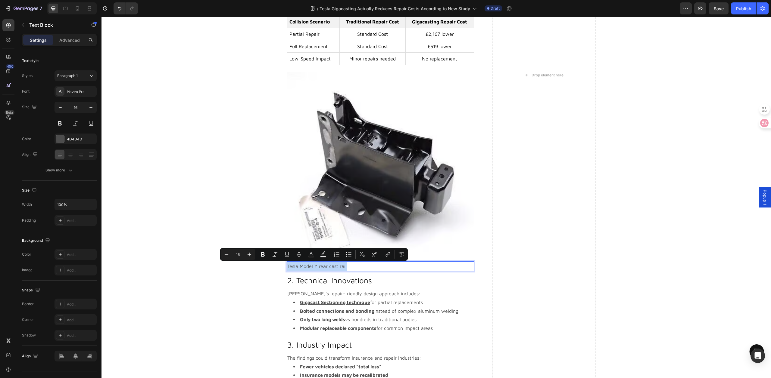
click at [350, 269] on p "Tesla Model Y rear cast rail" at bounding box center [380, 266] width 186 height 9
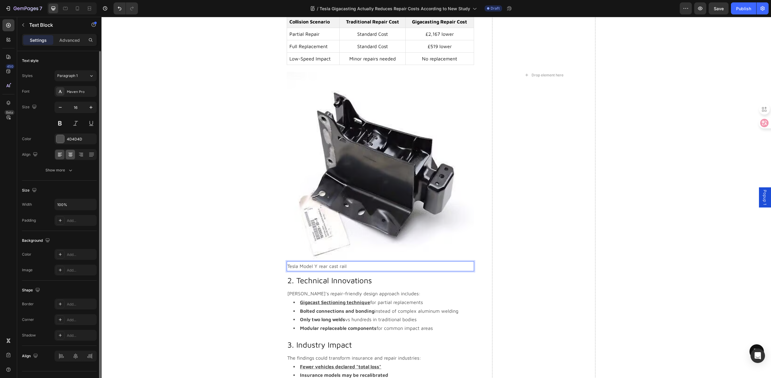
click at [71, 159] on div at bounding box center [70, 155] width 9 height 10
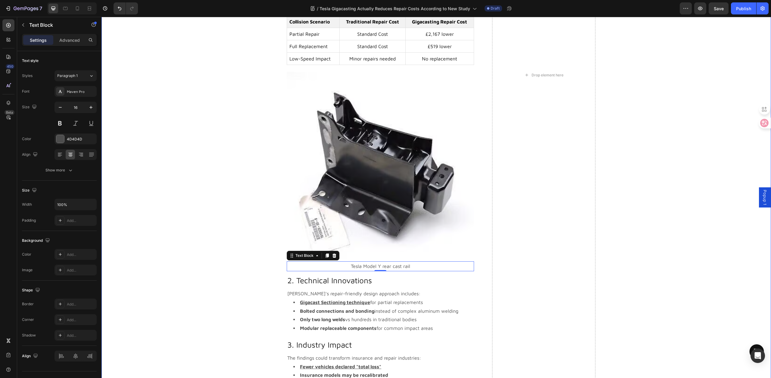
click at [212, 219] on div "Tesla Gigacasting Actually Reduces Repair Costs According to New Study Heading …" at bounding box center [436, 75] width 660 height 717
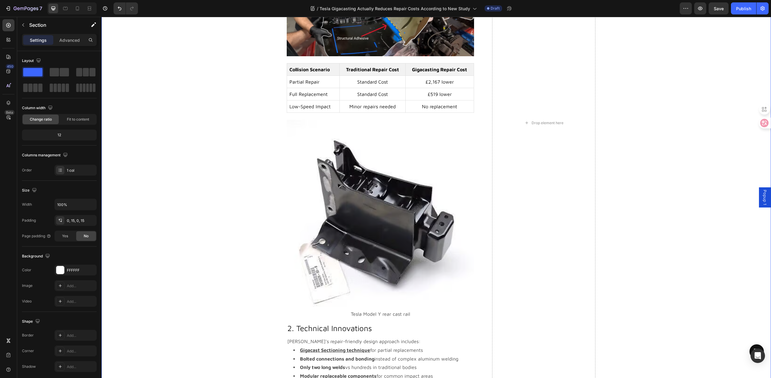
scroll to position [264, 0]
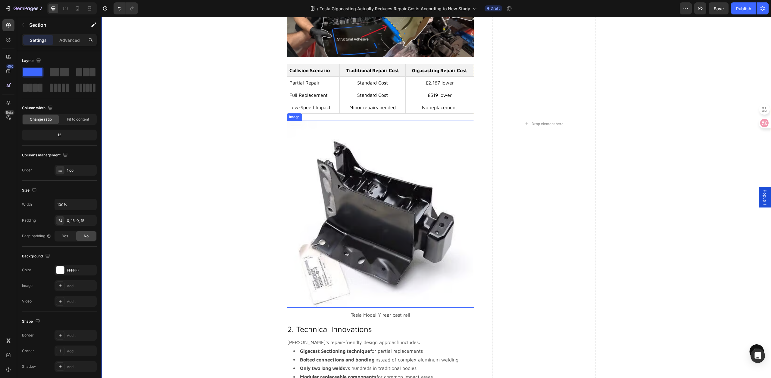
click at [340, 205] on img at bounding box center [380, 214] width 187 height 187
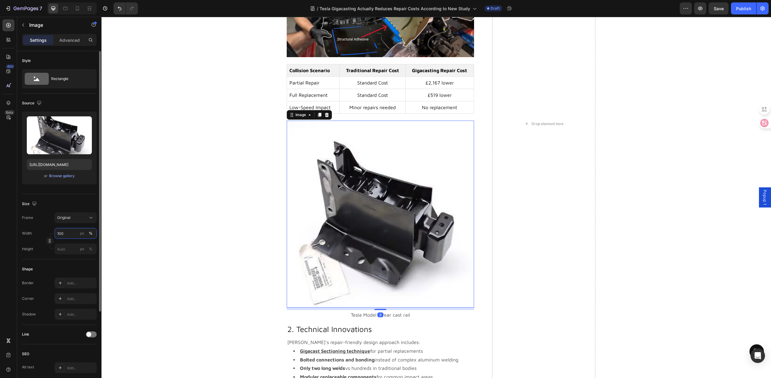
drag, startPoint x: 73, startPoint y: 233, endPoint x: 49, endPoint y: 234, distance: 23.8
click at [49, 234] on div "Width 100 px % Height px %" at bounding box center [59, 241] width 75 height 26
drag, startPoint x: 67, startPoint y: 235, endPoint x: 51, endPoint y: 235, distance: 15.7
click at [52, 234] on div "Width 100 px % Height px %" at bounding box center [59, 241] width 75 height 26
type input "50"
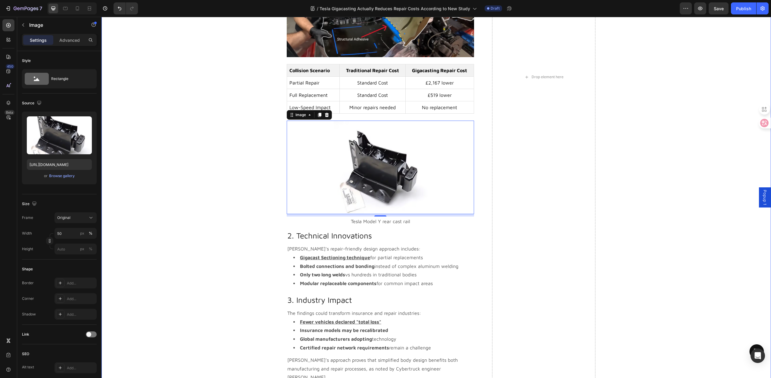
click at [212, 174] on div "Tesla Gigacasting Actually Reduces Repair Costs According to New Study Heading …" at bounding box center [436, 76] width 660 height 623
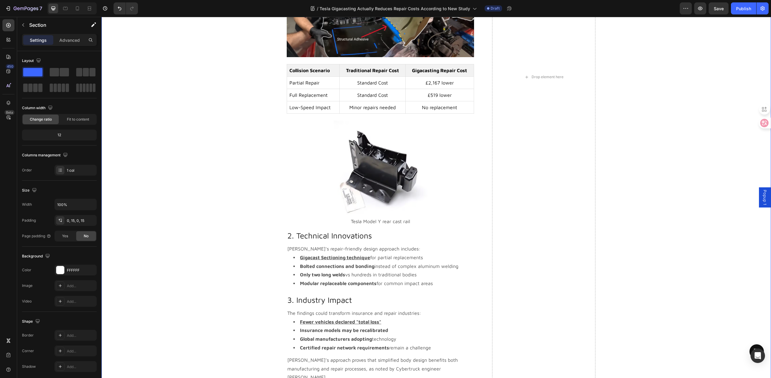
click at [202, 174] on div "Tesla Gigacasting Actually Reduces Repair Costs According to New Study Heading …" at bounding box center [436, 76] width 660 height 623
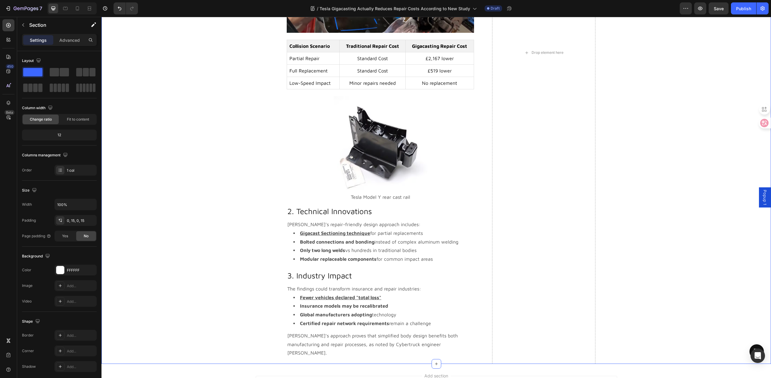
scroll to position [284, 0]
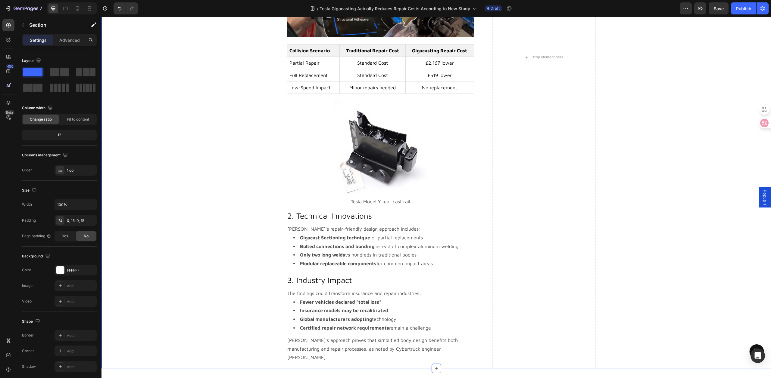
click at [220, 185] on div "Tesla Gigacasting Actually Reduces Repair Costs According to New Study Heading …" at bounding box center [436, 57] width 660 height 623
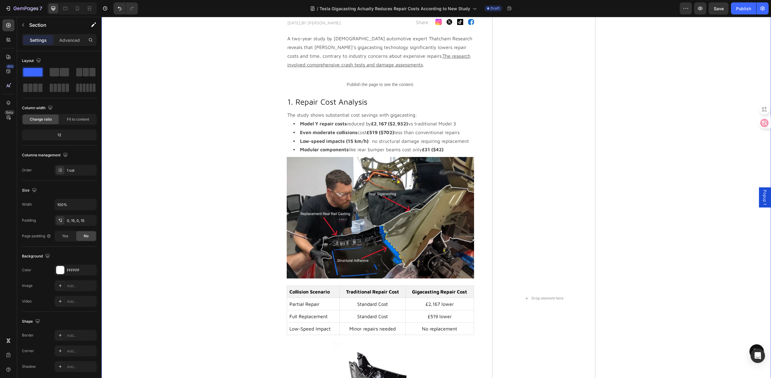
scroll to position [0, 0]
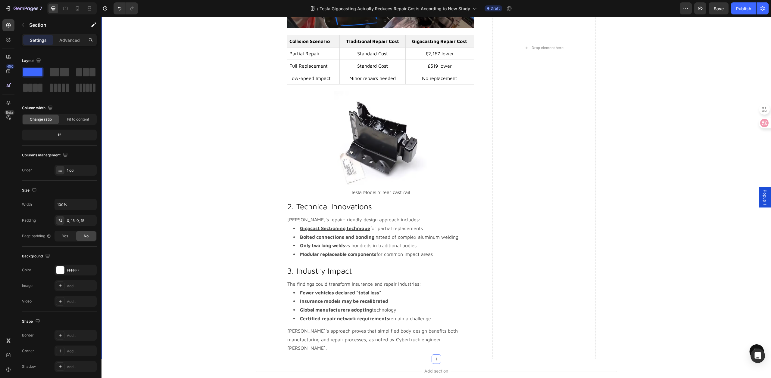
click at [225, 96] on div "Tesla Gigacasting Actually Reduces Repair Costs According to New Study Heading …" at bounding box center [436, 47] width 660 height 623
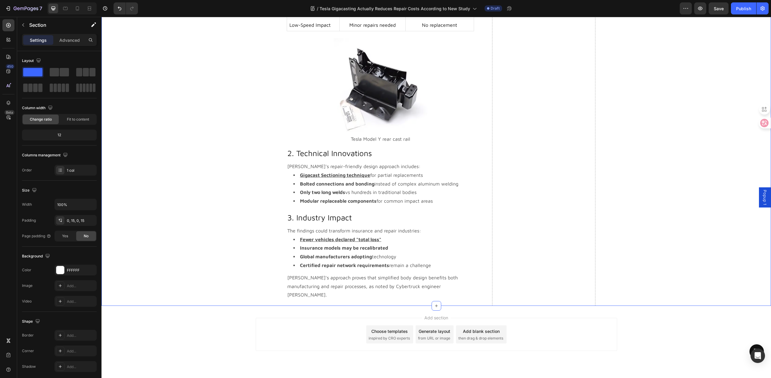
scroll to position [352, 0]
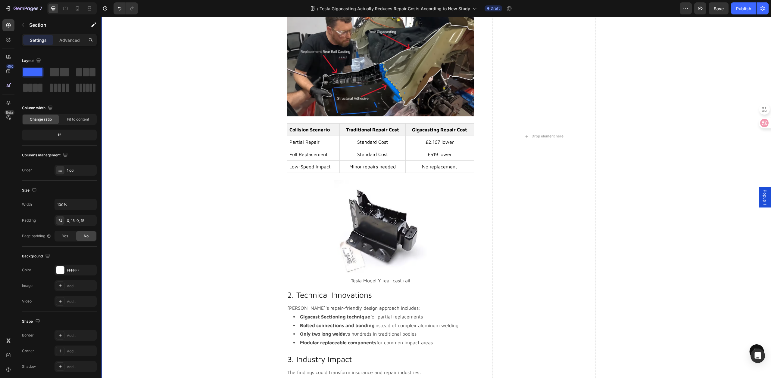
scroll to position [0, 0]
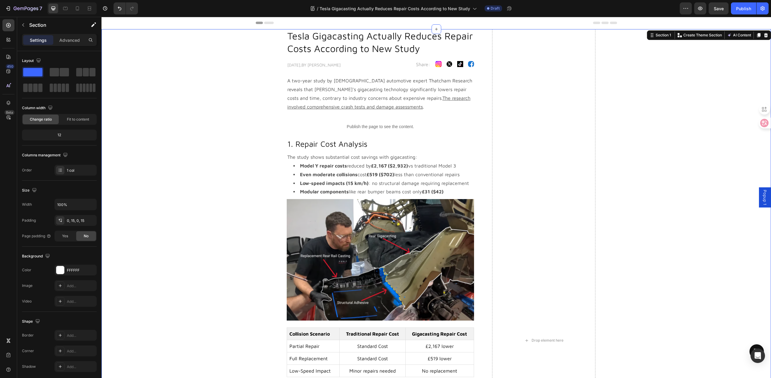
drag, startPoint x: 841, startPoint y: 24, endPoint x: 706, endPoint y: 112, distance: 161.2
click at [718, 14] on button "Save" at bounding box center [718, 8] width 20 height 12
click at [705, 7] on button "button" at bounding box center [700, 8] width 12 height 12
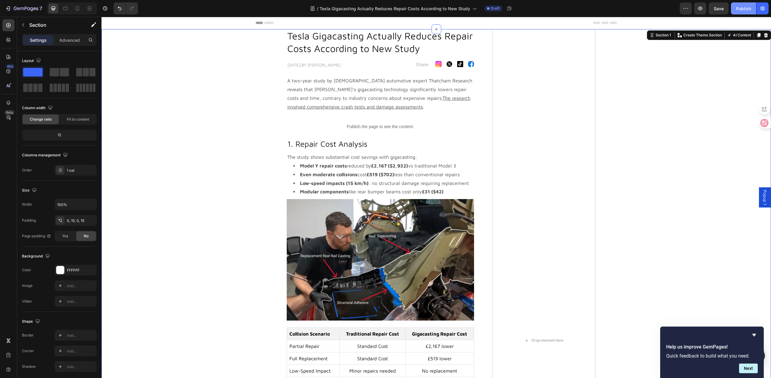
click at [741, 8] on div "Publish" at bounding box center [743, 8] width 15 height 6
